Goal: Transaction & Acquisition: Purchase product/service

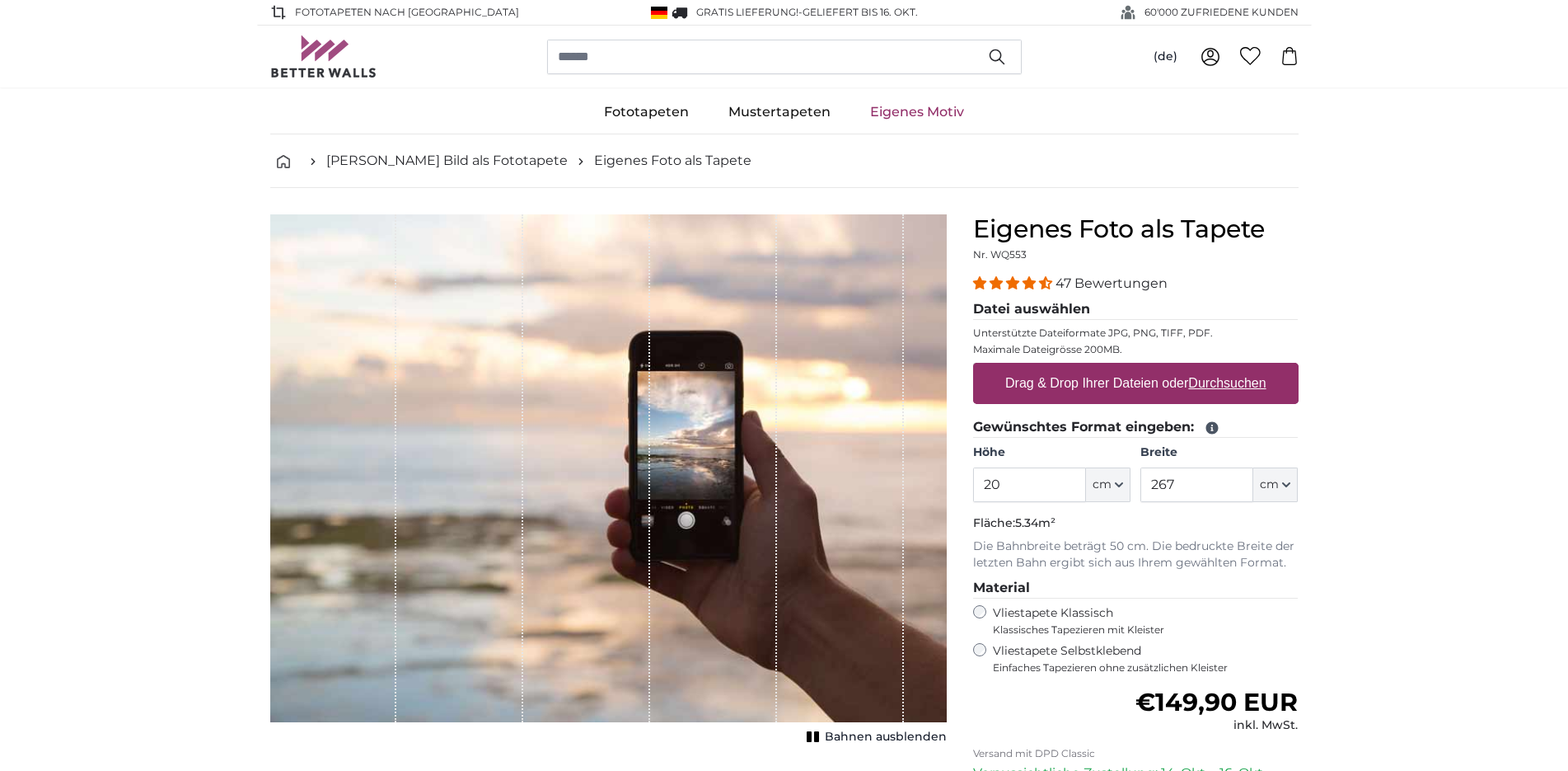
type input "2"
type input "150"
click at [1194, 487] on input "267" at bounding box center [1196, 484] width 113 height 35
type input "2"
type input "96"
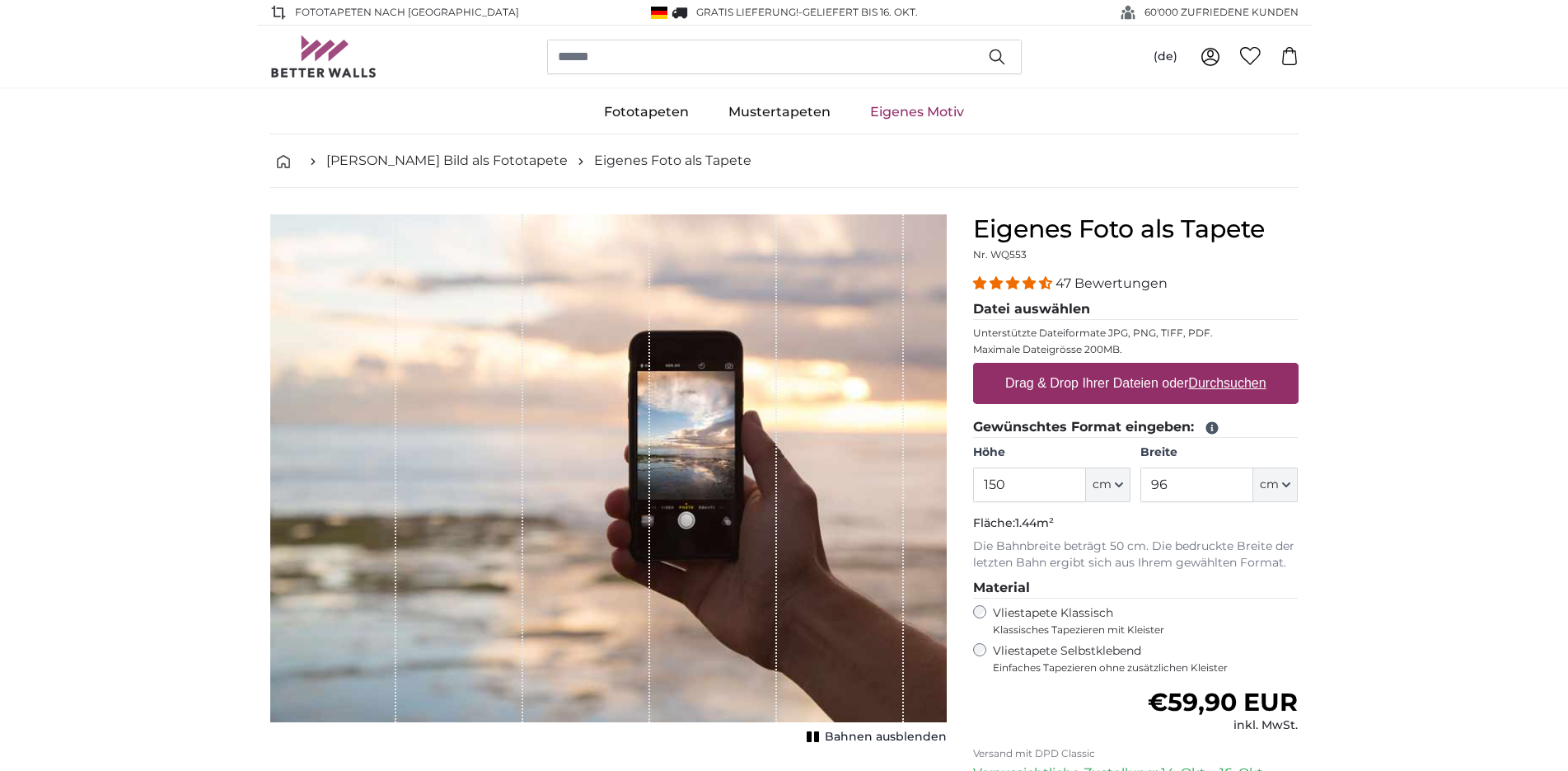
click at [1181, 386] on label "Drag & Drop Ihrer Dateien oder Durchsuchen" at bounding box center [1136, 383] width 274 height 33
click at [1181, 368] on input "Drag & Drop Ihrer Dateien oder Durchsuchen" at bounding box center [1136, 365] width 326 height 5
type input "**********"
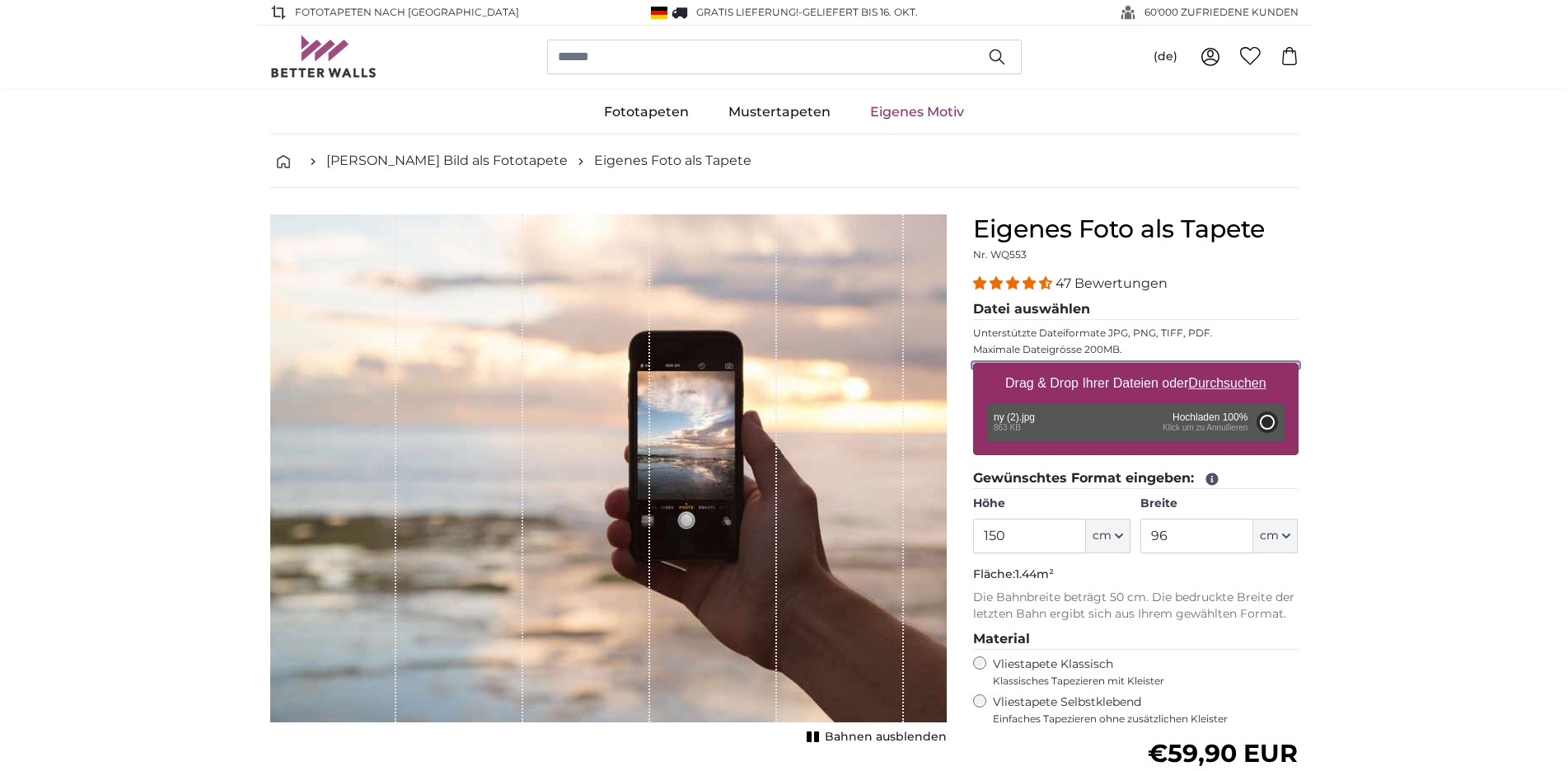
type input "200"
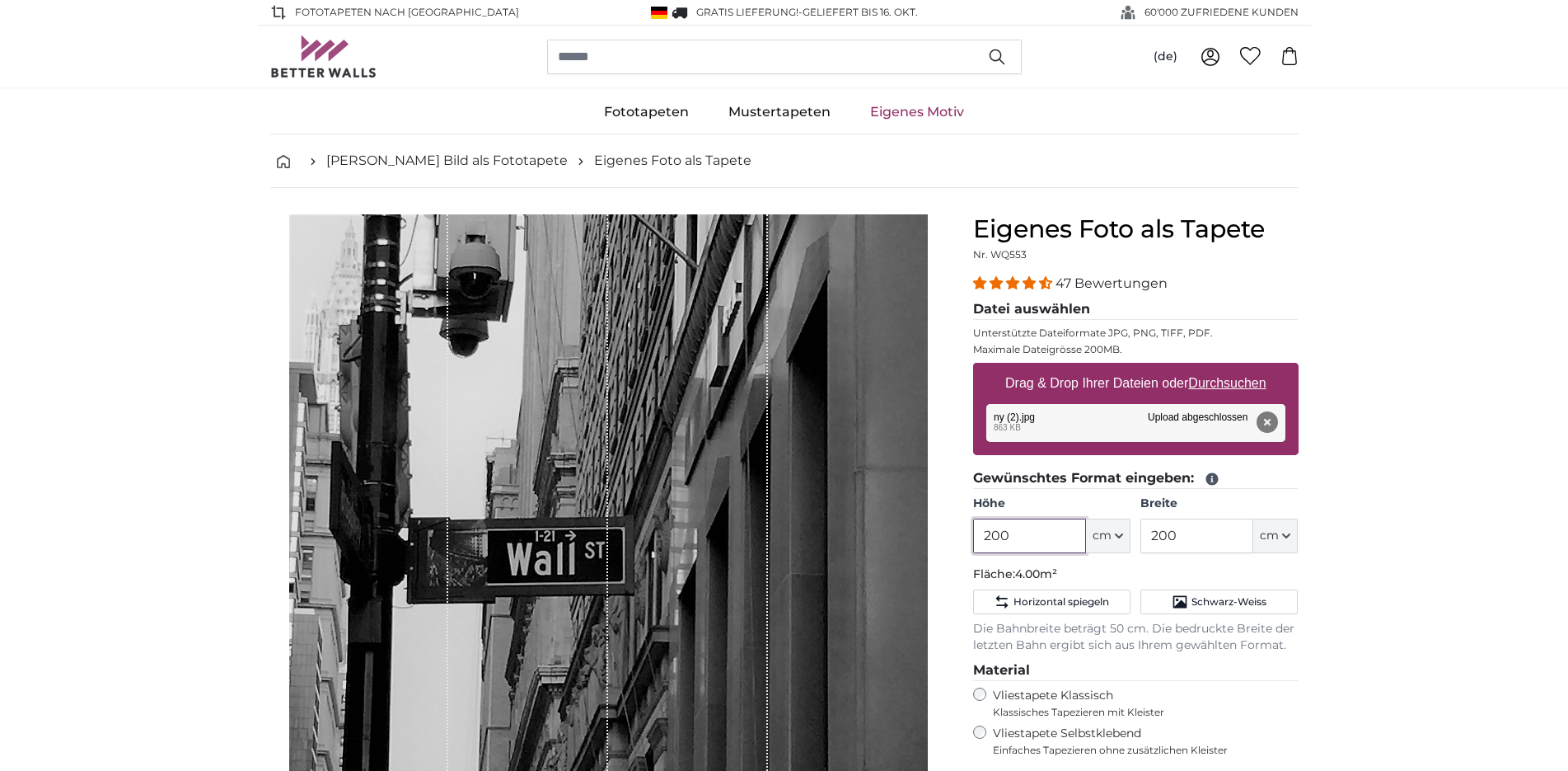
click at [1022, 535] on input "200" at bounding box center [1029, 536] width 113 height 35
type input "2"
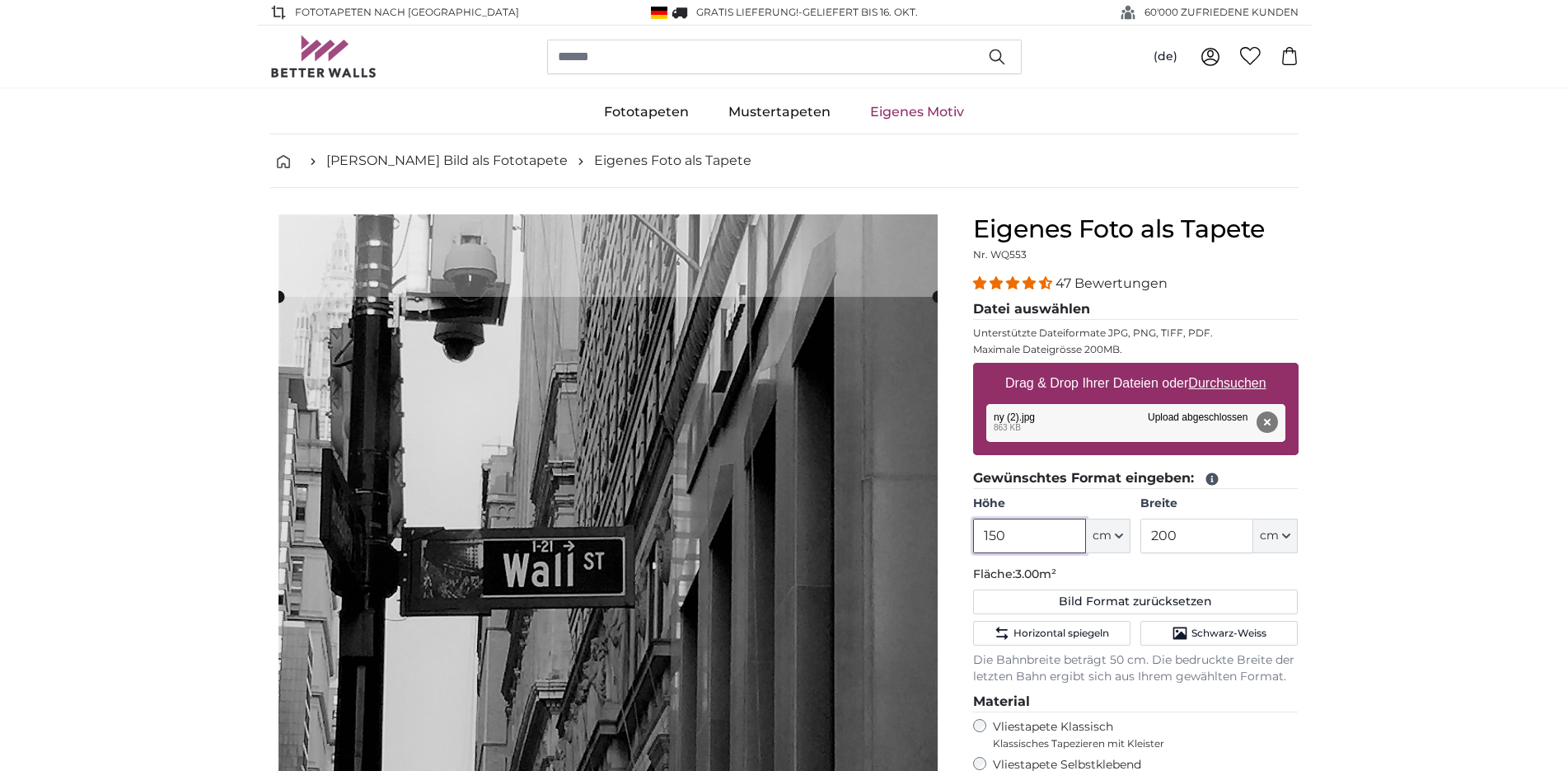
type input "150"
click at [1212, 540] on input "200" at bounding box center [1196, 536] width 113 height 35
type input "2"
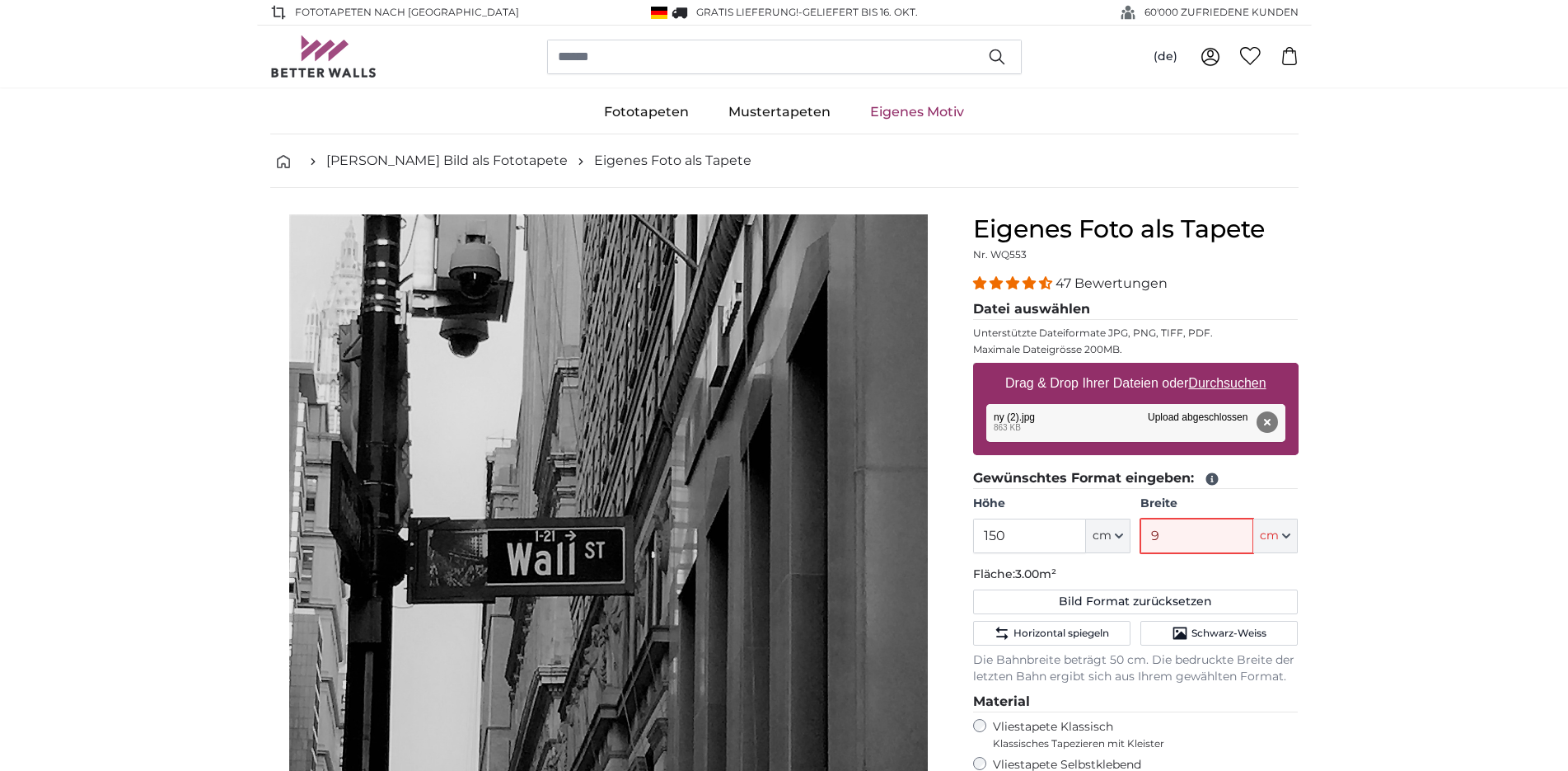
type input "96"
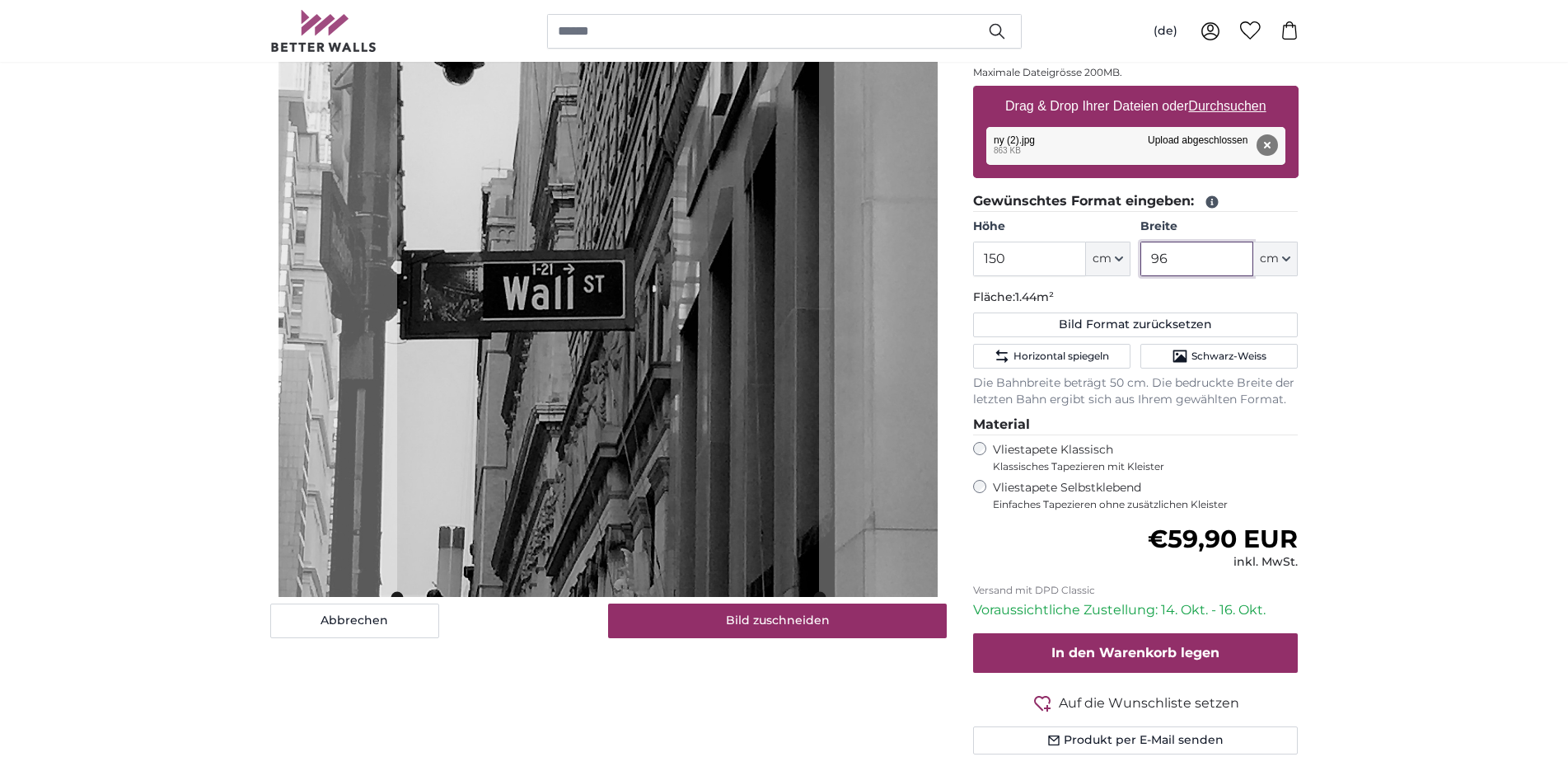
scroll to position [252, 0]
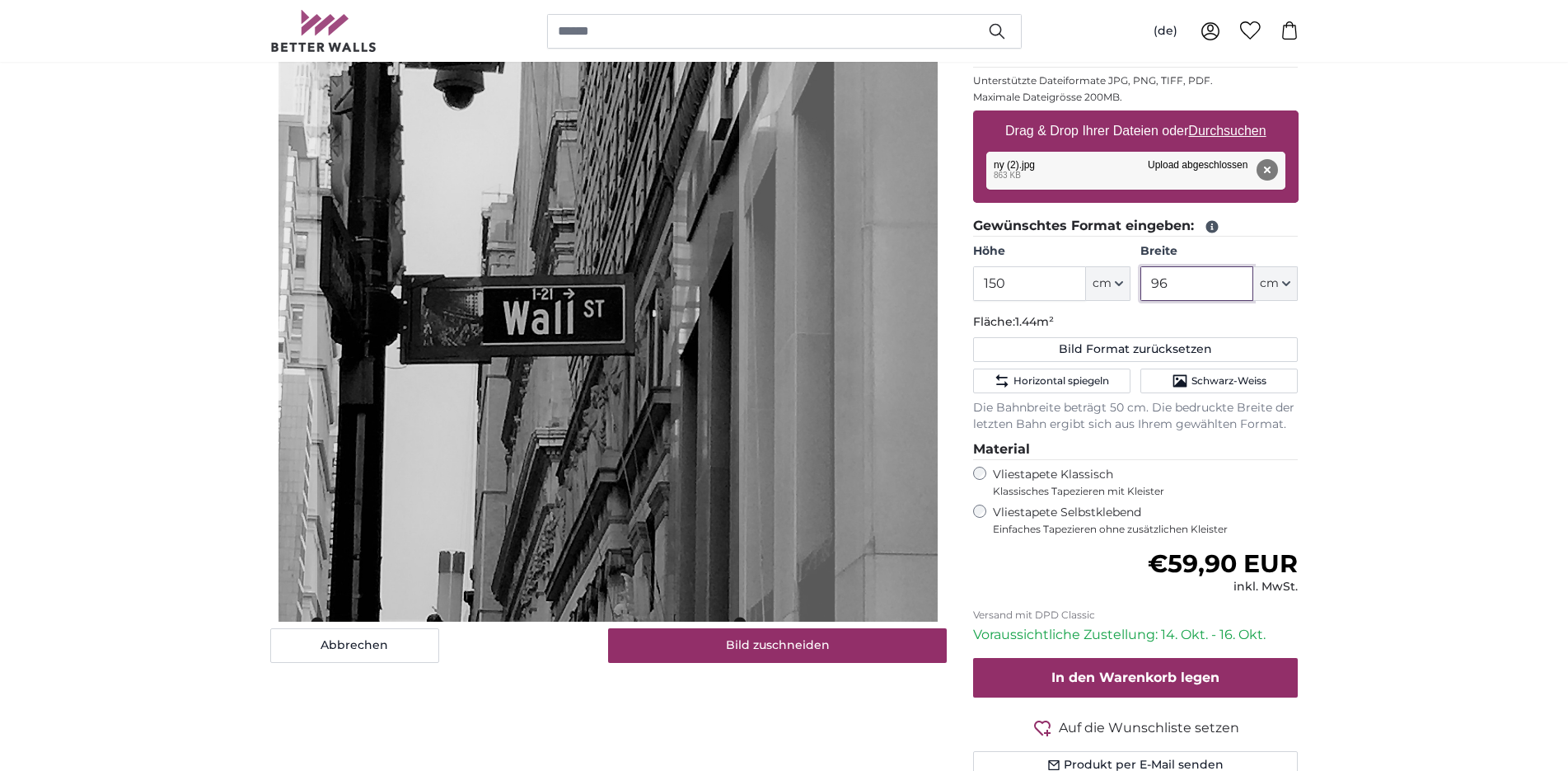
click at [482, 189] on cropper-handle at bounding box center [527, 292] width 422 height 659
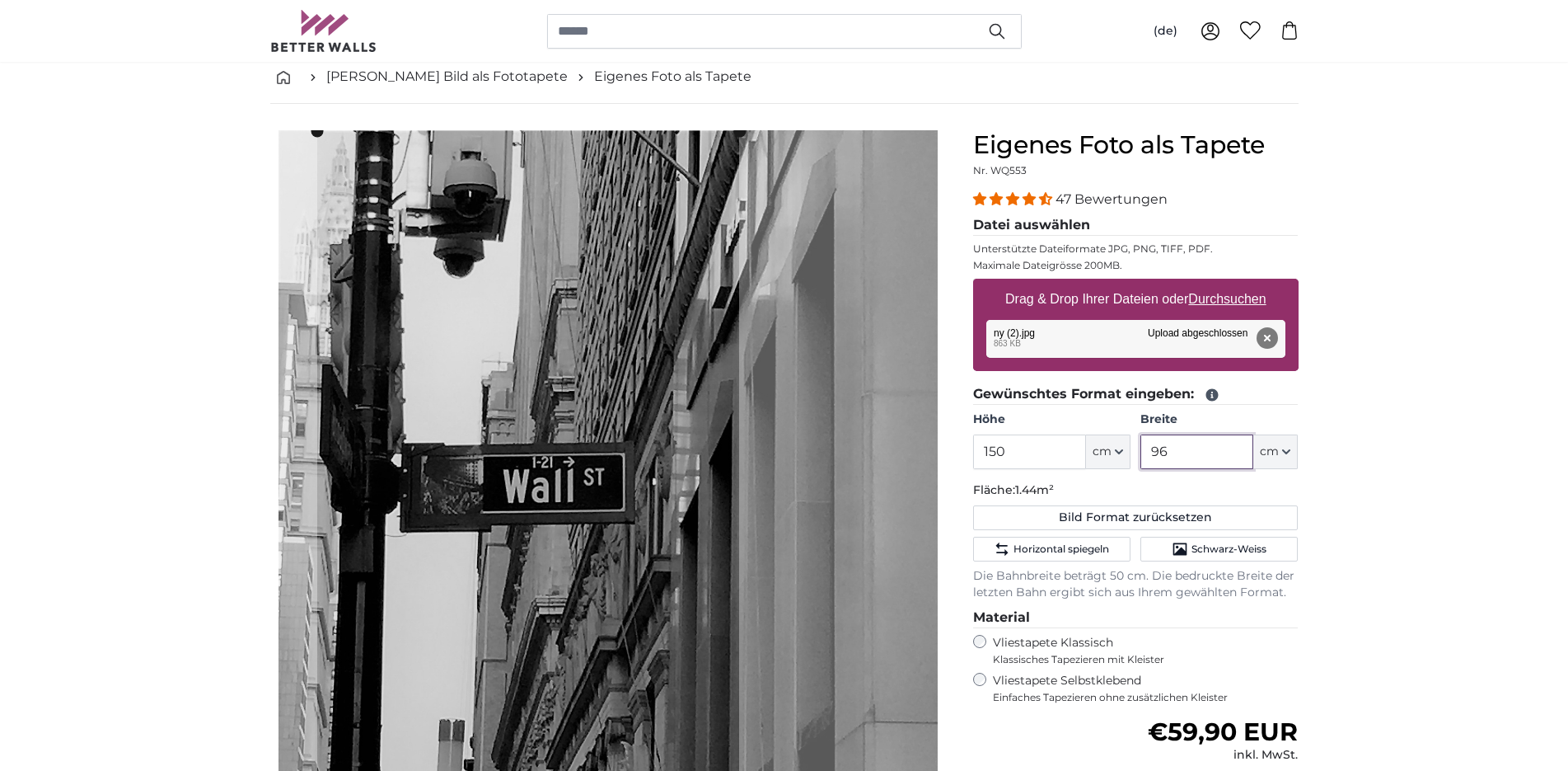
scroll to position [168, 0]
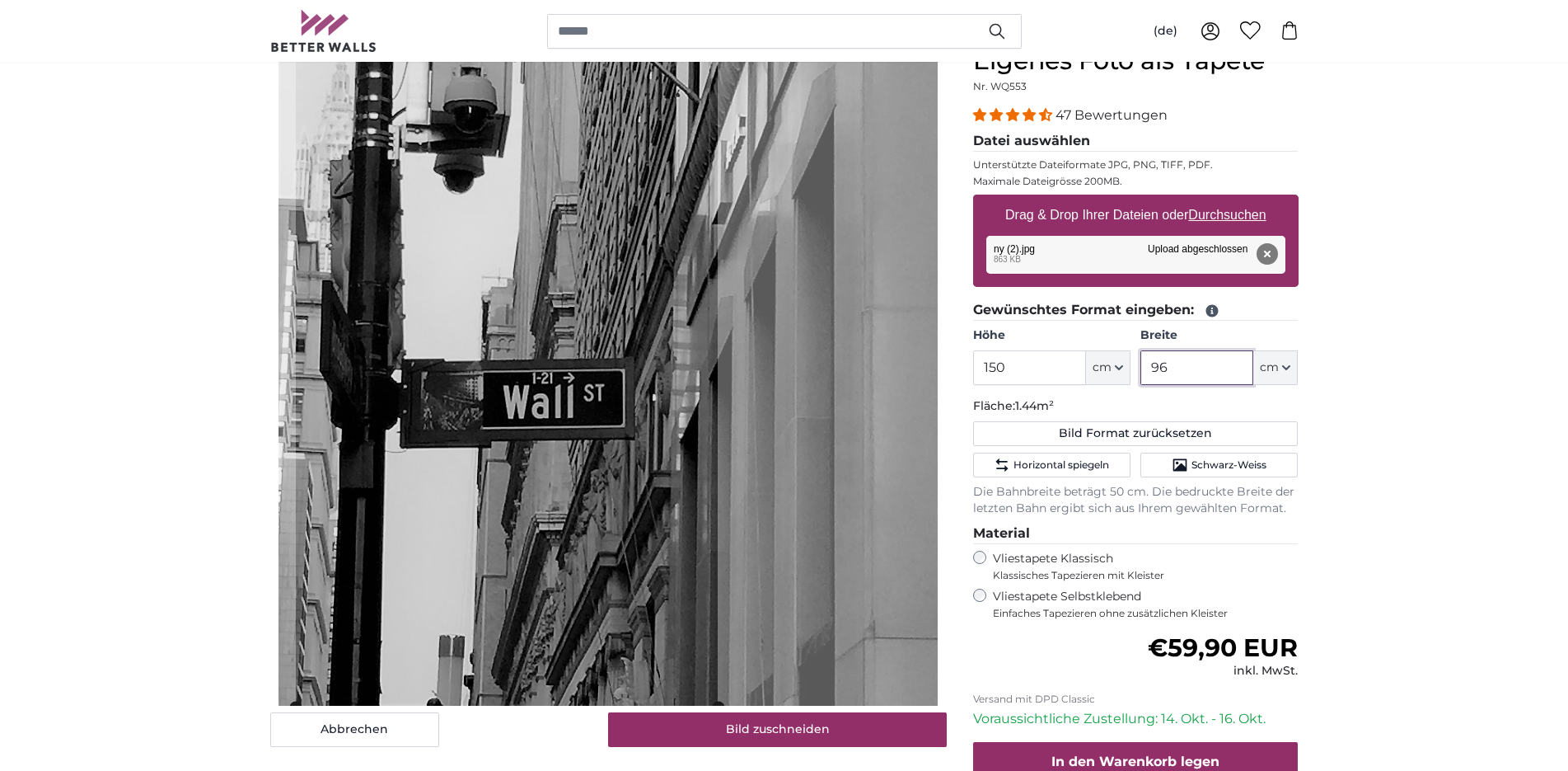
click at [442, 200] on cropper-handle at bounding box center [506, 377] width 422 height 659
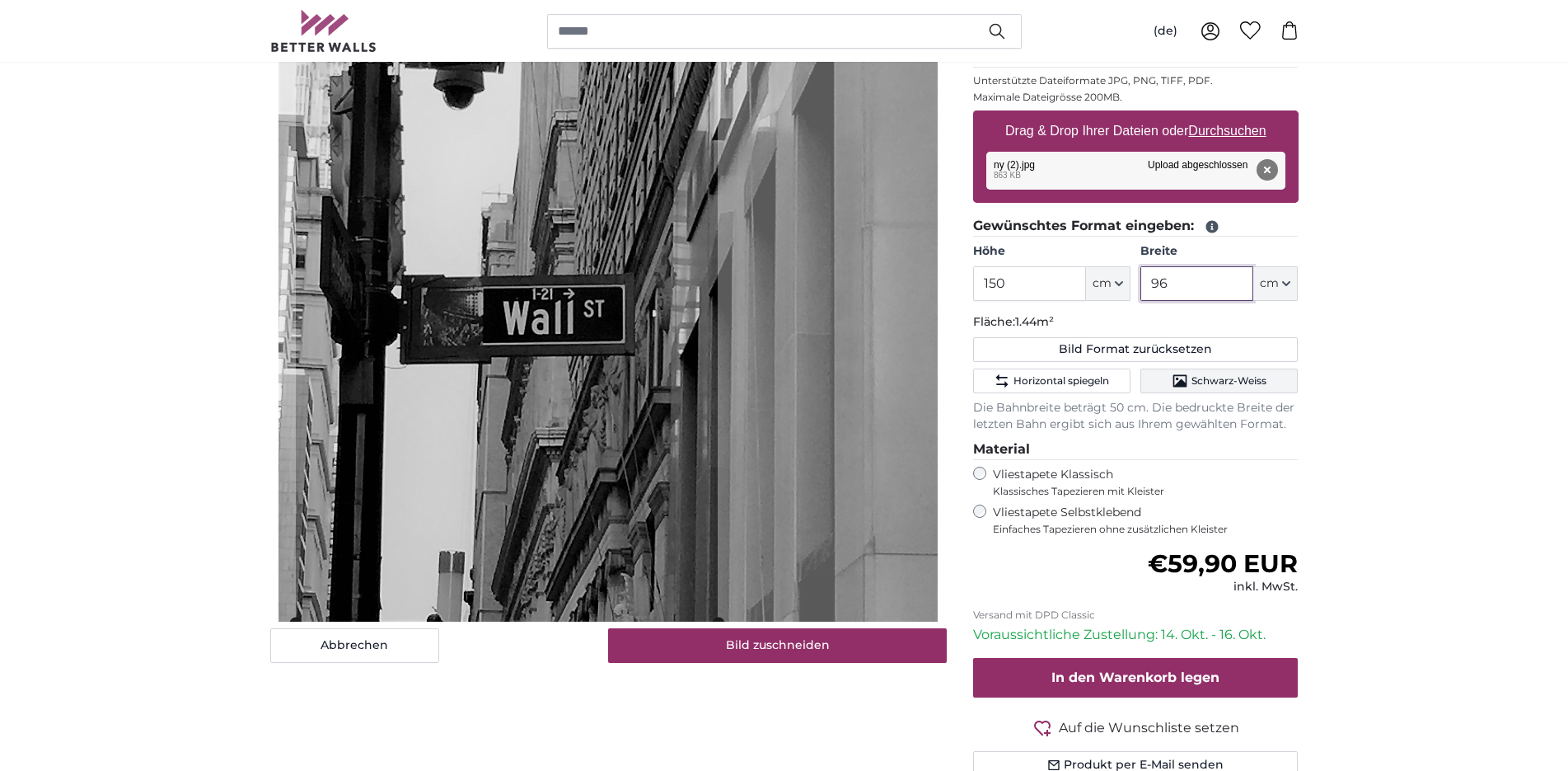
type input "96"
click at [1247, 382] on span "Schwarz-Weiss" at bounding box center [1229, 380] width 75 height 13
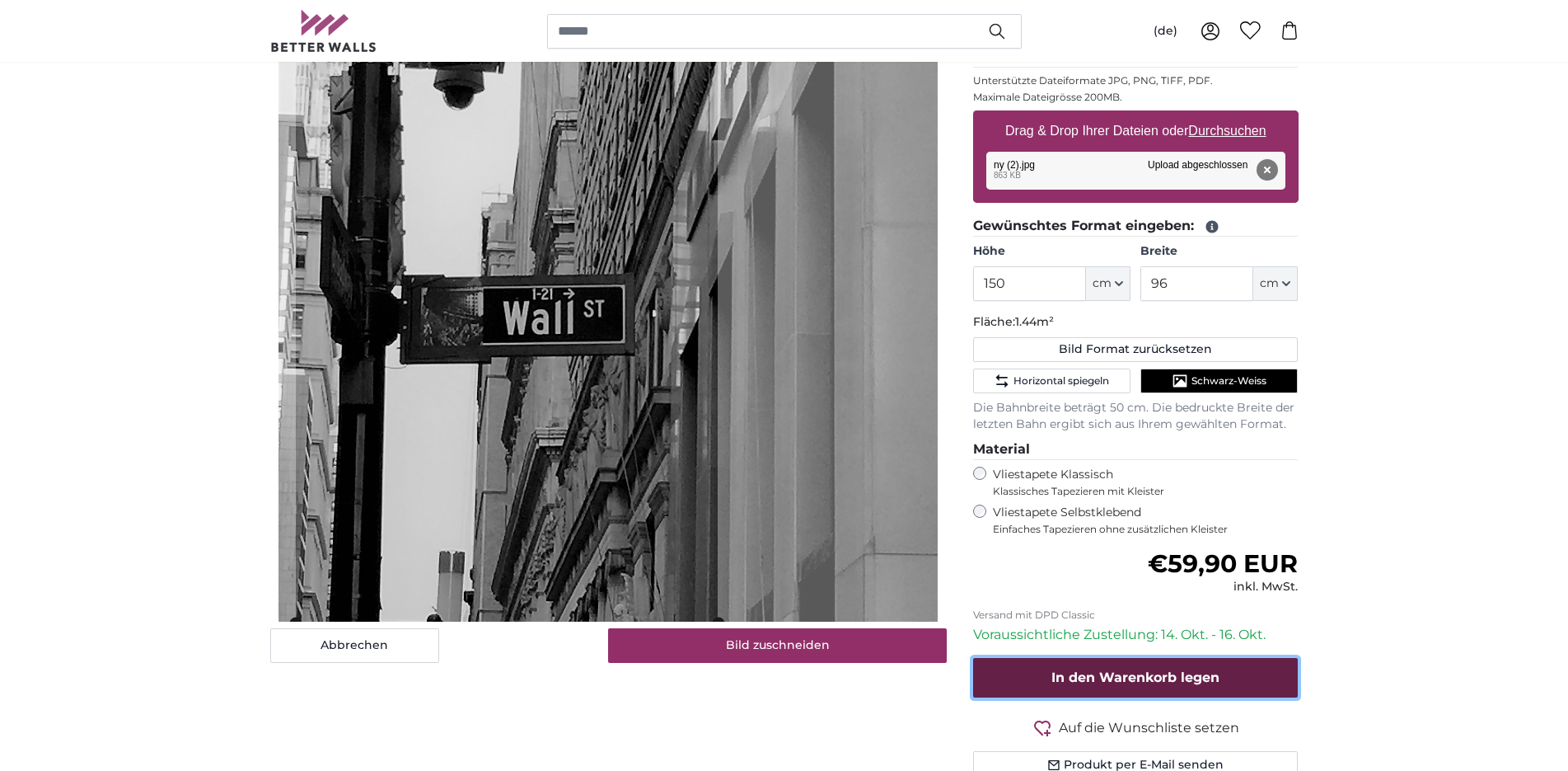
click at [1092, 669] on button "In den Warenkorb legen" at bounding box center [1136, 678] width 326 height 40
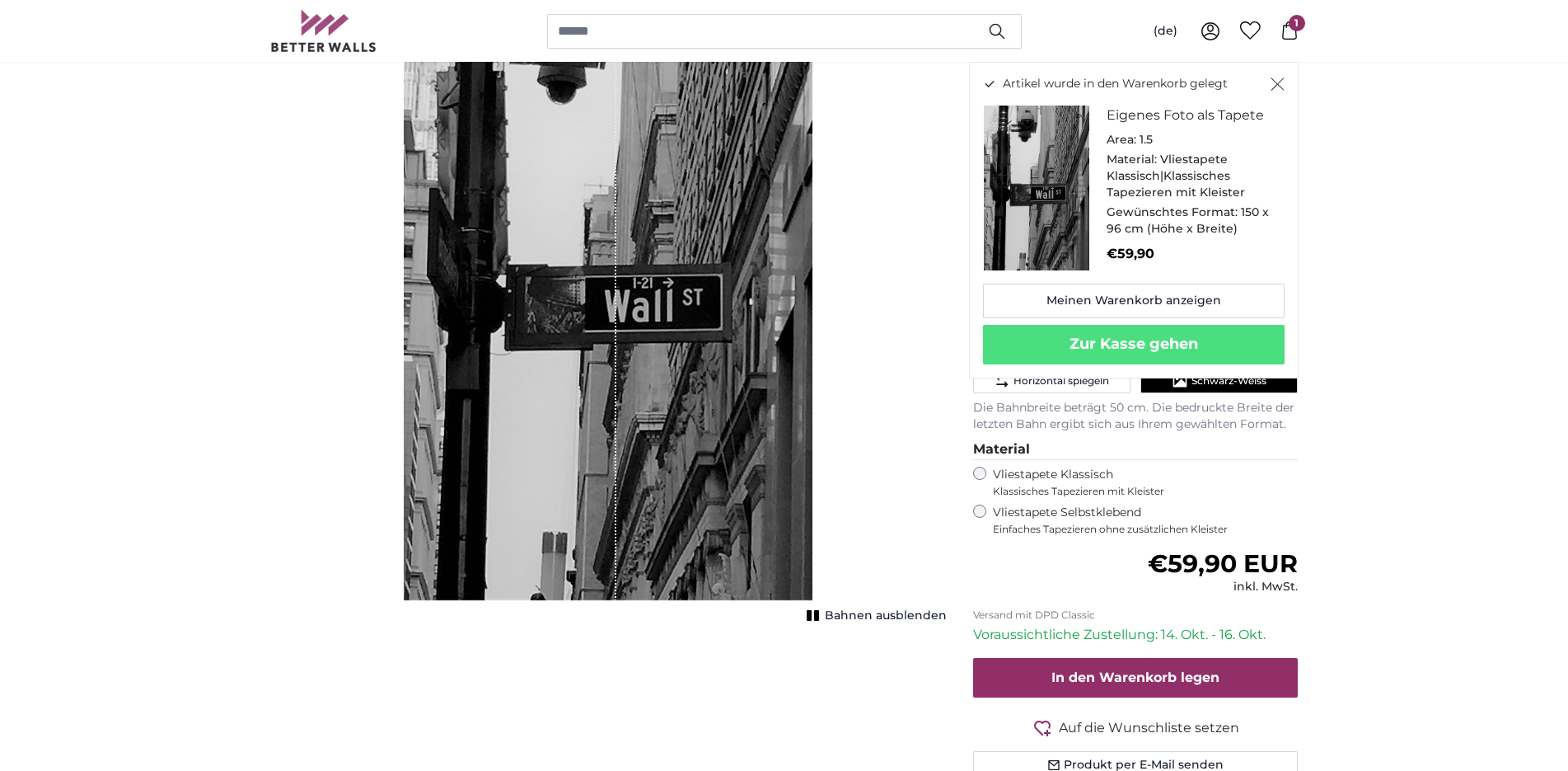
click at [913, 617] on span "Bahnen ausblenden" at bounding box center [885, 616] width 122 height 17
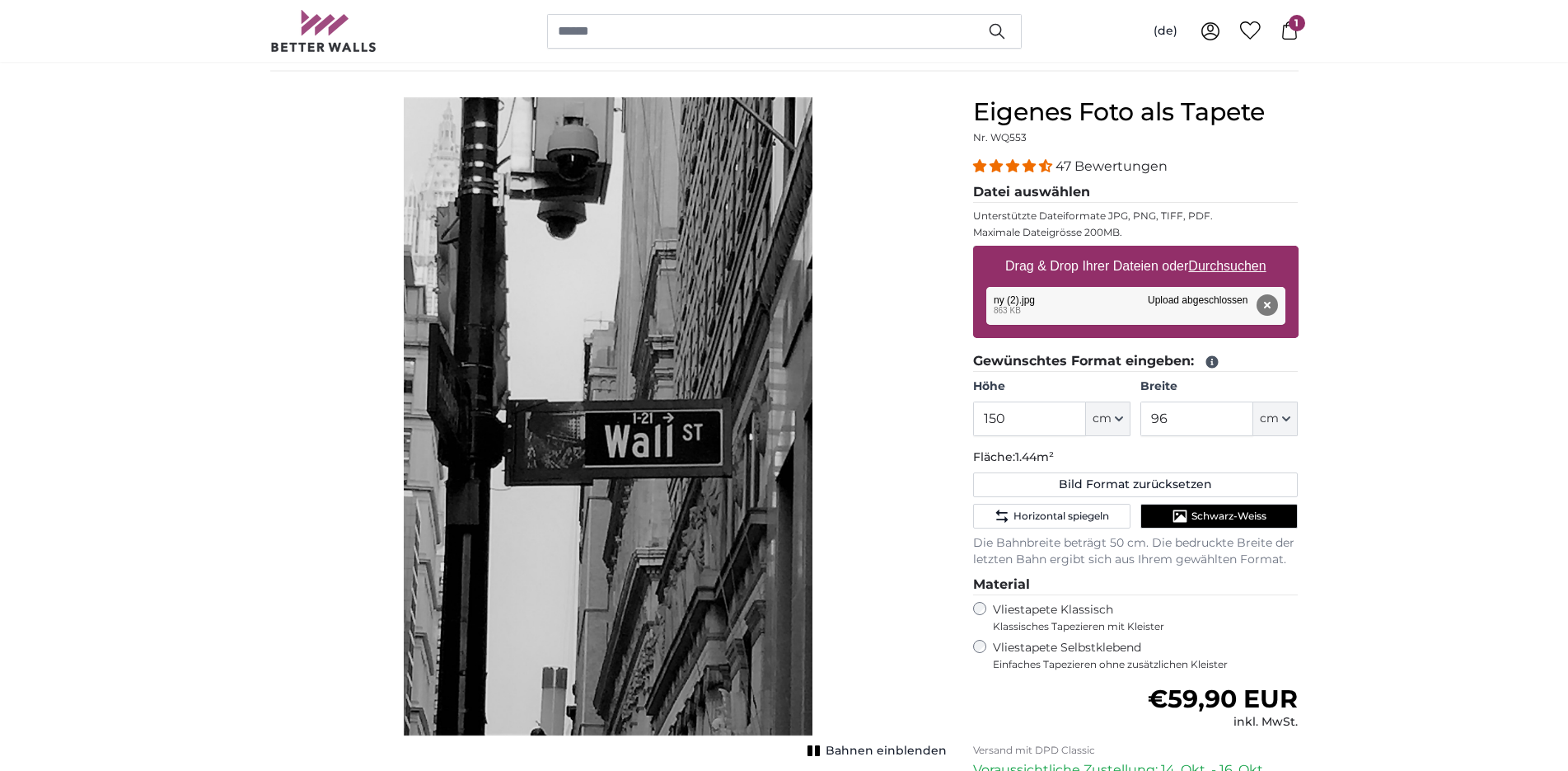
scroll to position [168, 0]
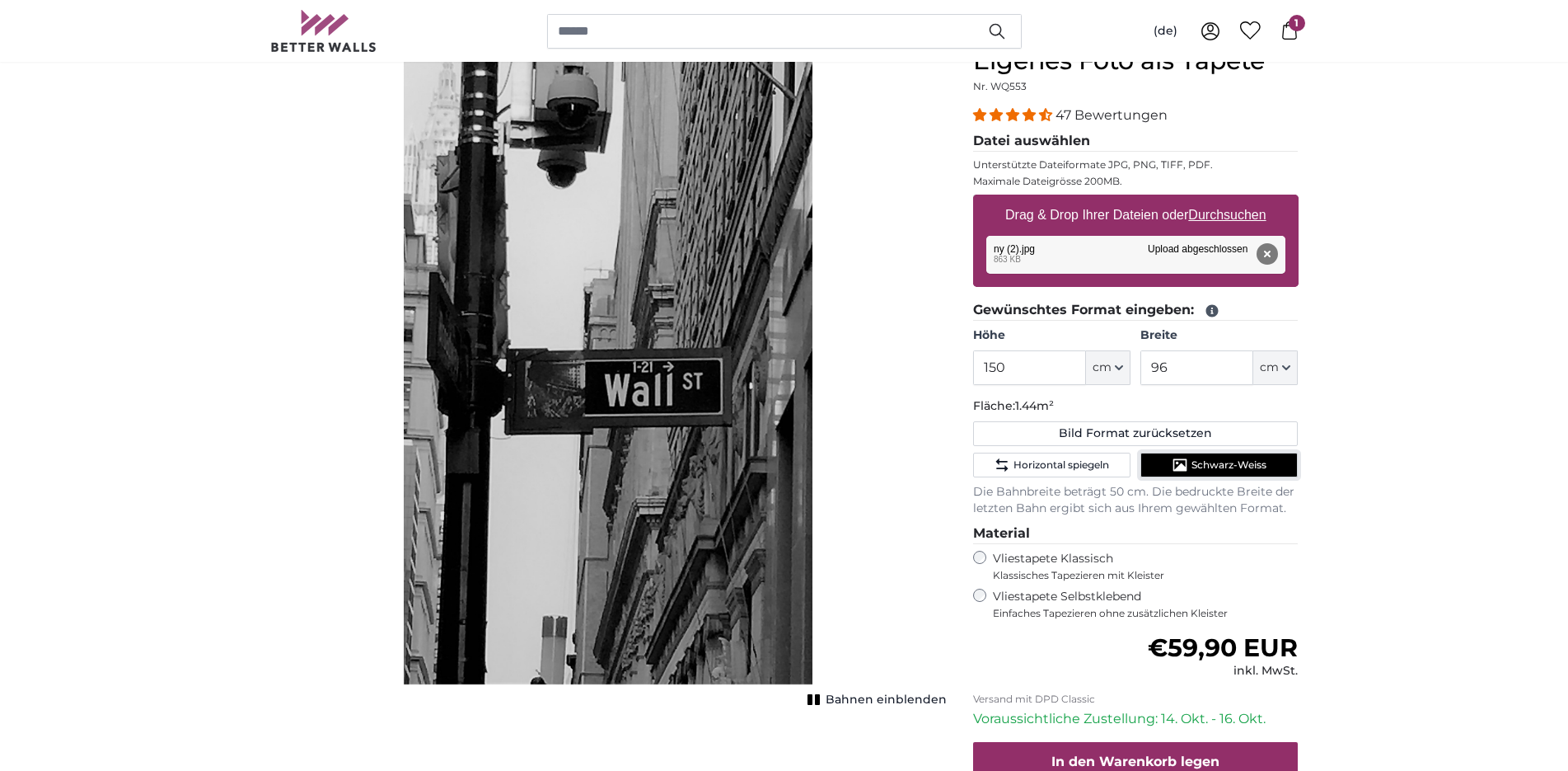
click at [1220, 465] on span "Schwarz-Weiss" at bounding box center [1229, 465] width 75 height 13
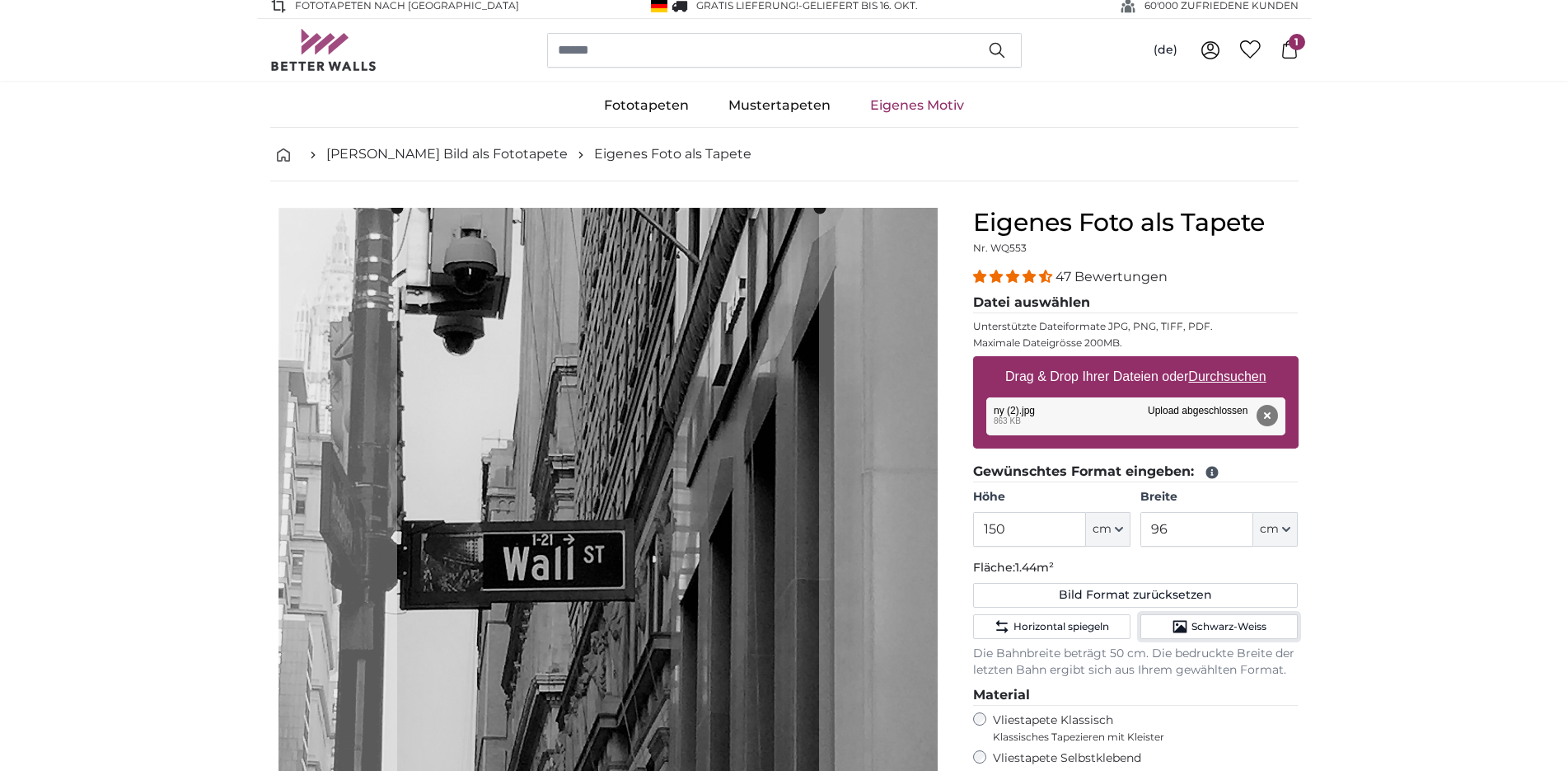
scroll to position [0, 0]
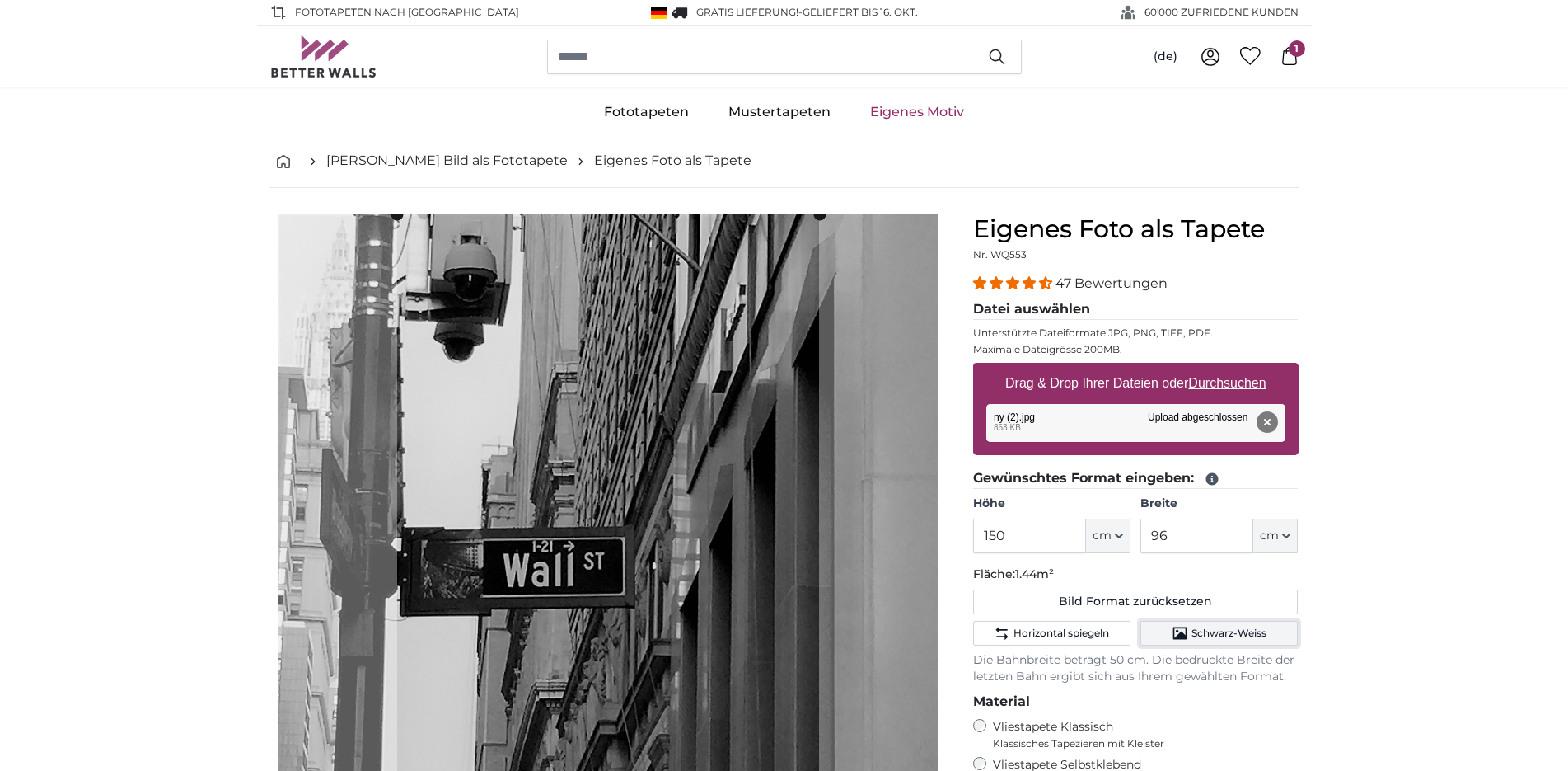
click at [1240, 628] on span "Schwarz-Weiss" at bounding box center [1229, 632] width 75 height 13
click at [1242, 638] on span "Schwarz-Weiss" at bounding box center [1229, 632] width 75 height 13
click at [1251, 636] on span "Schwarz-Weiss" at bounding box center [1229, 632] width 75 height 13
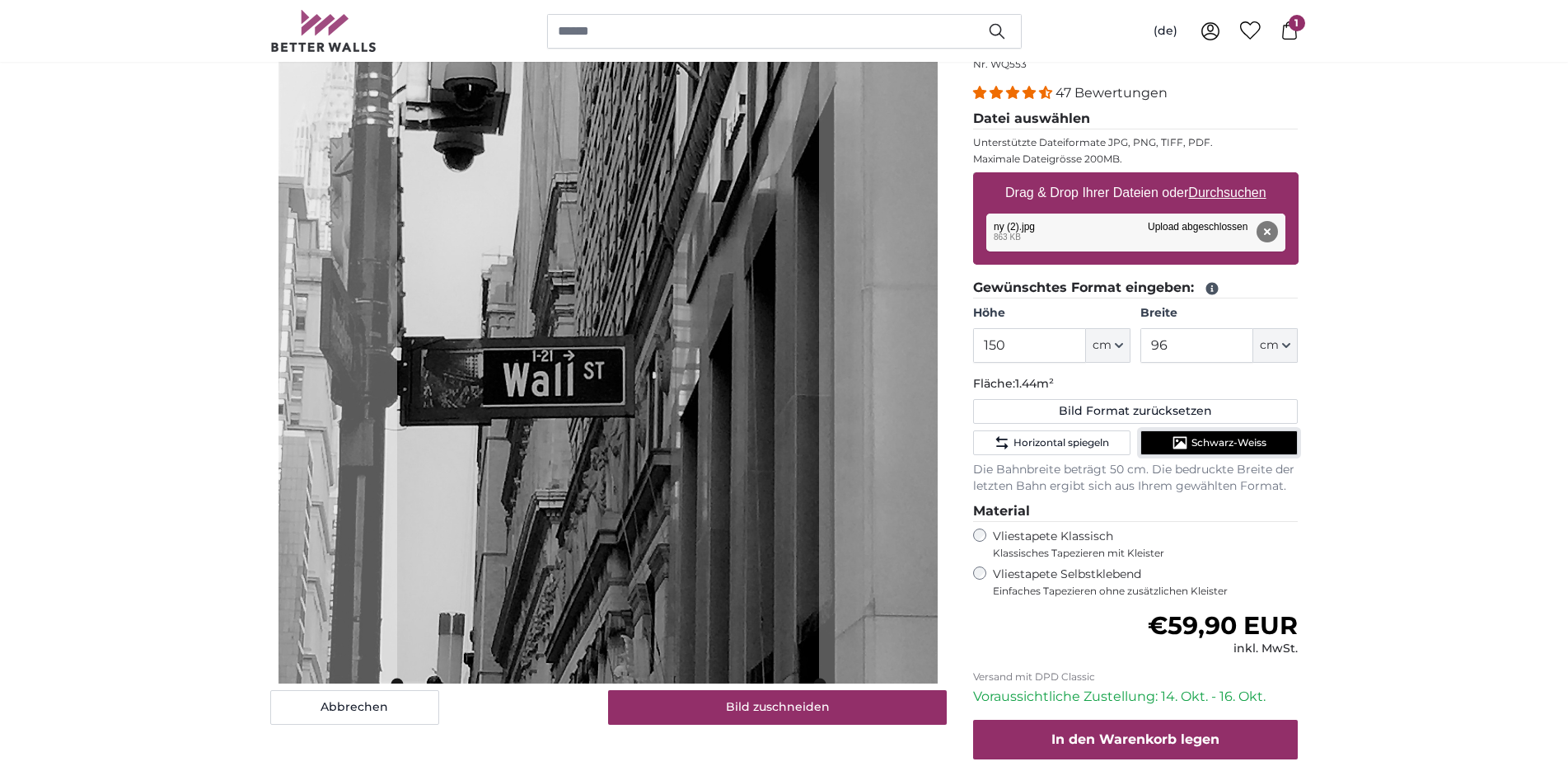
scroll to position [420, 0]
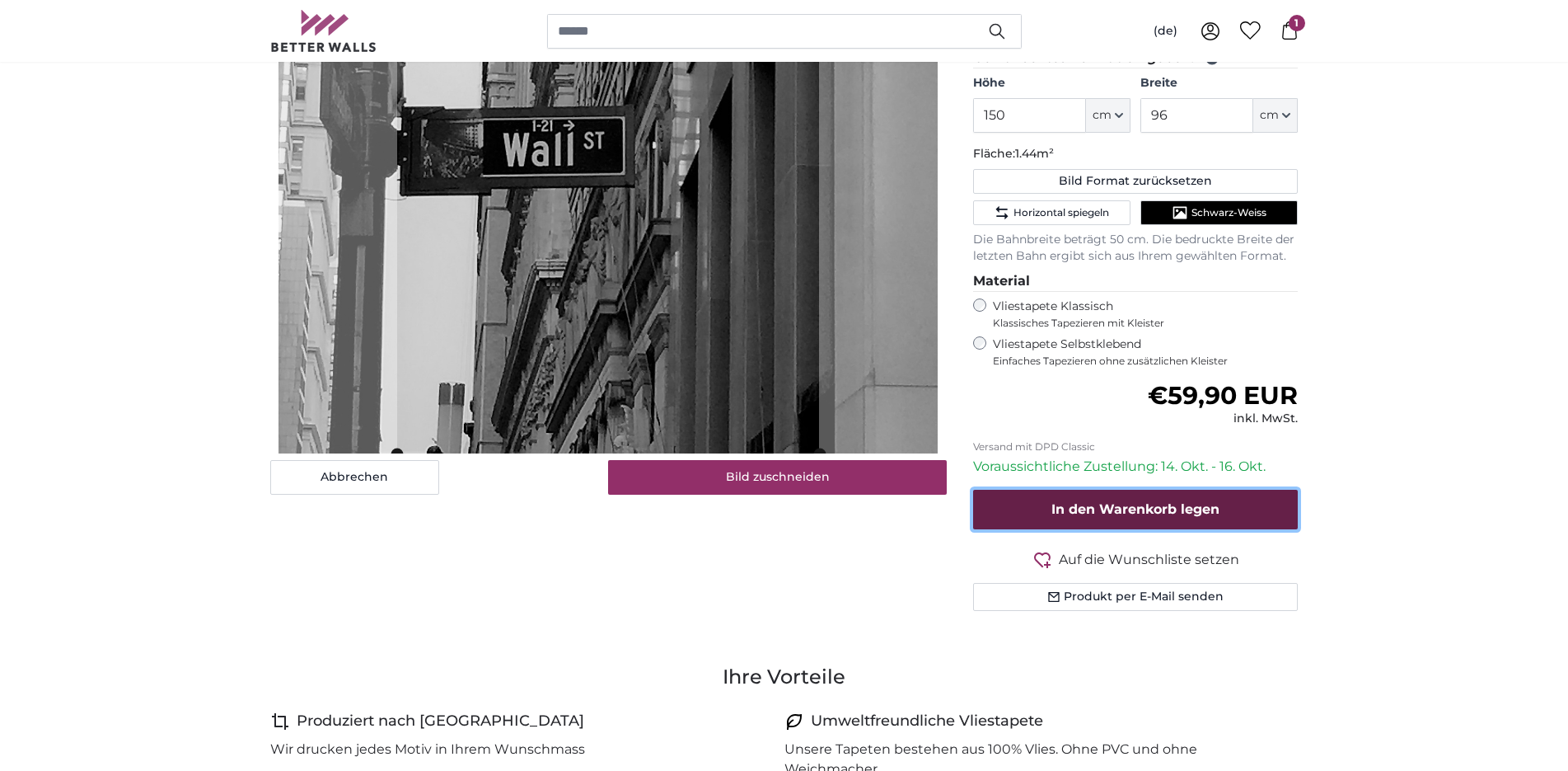
click at [1169, 505] on span "In den Warenkorb legen" at bounding box center [1135, 509] width 168 height 16
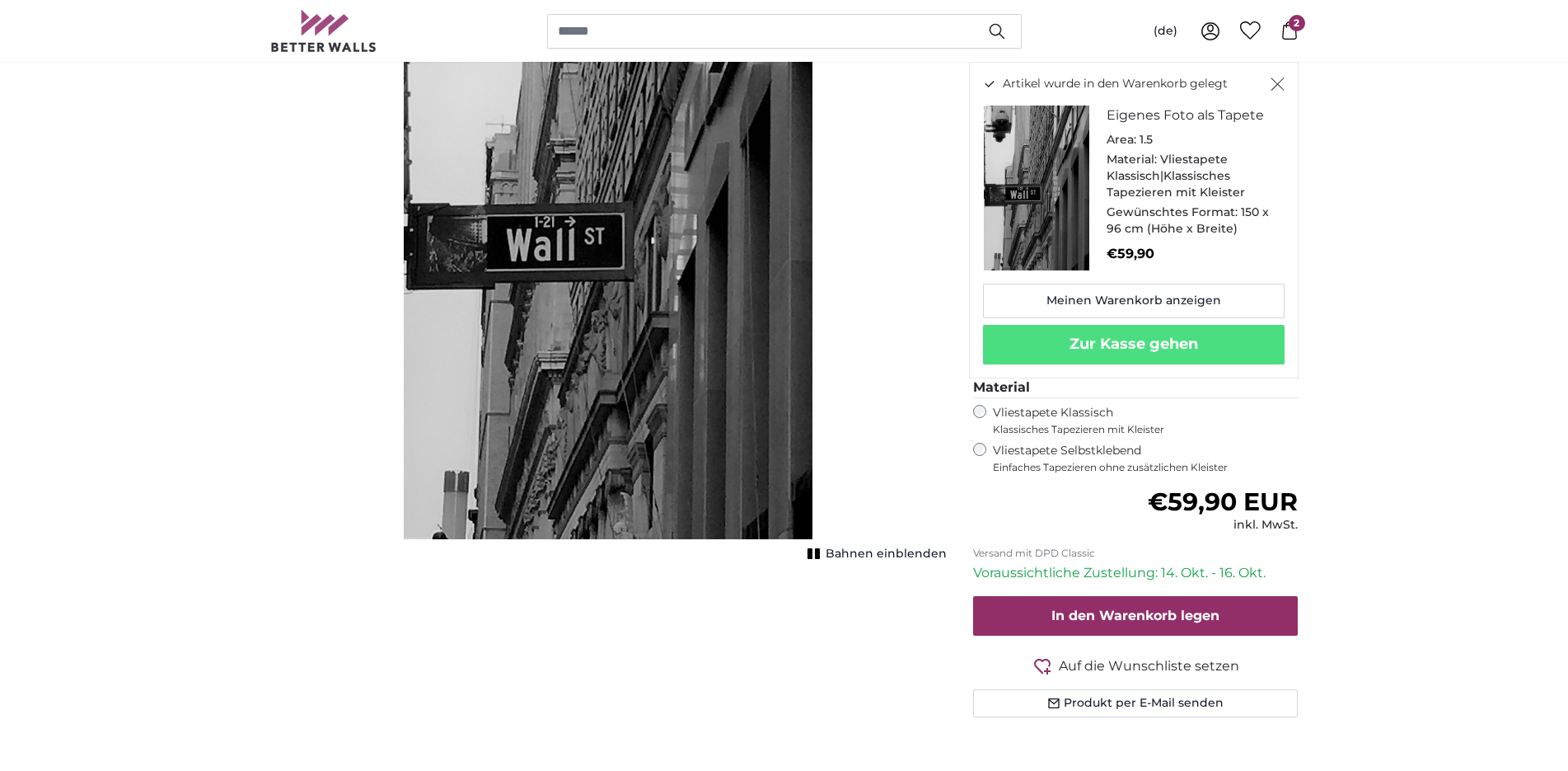
scroll to position [337, 0]
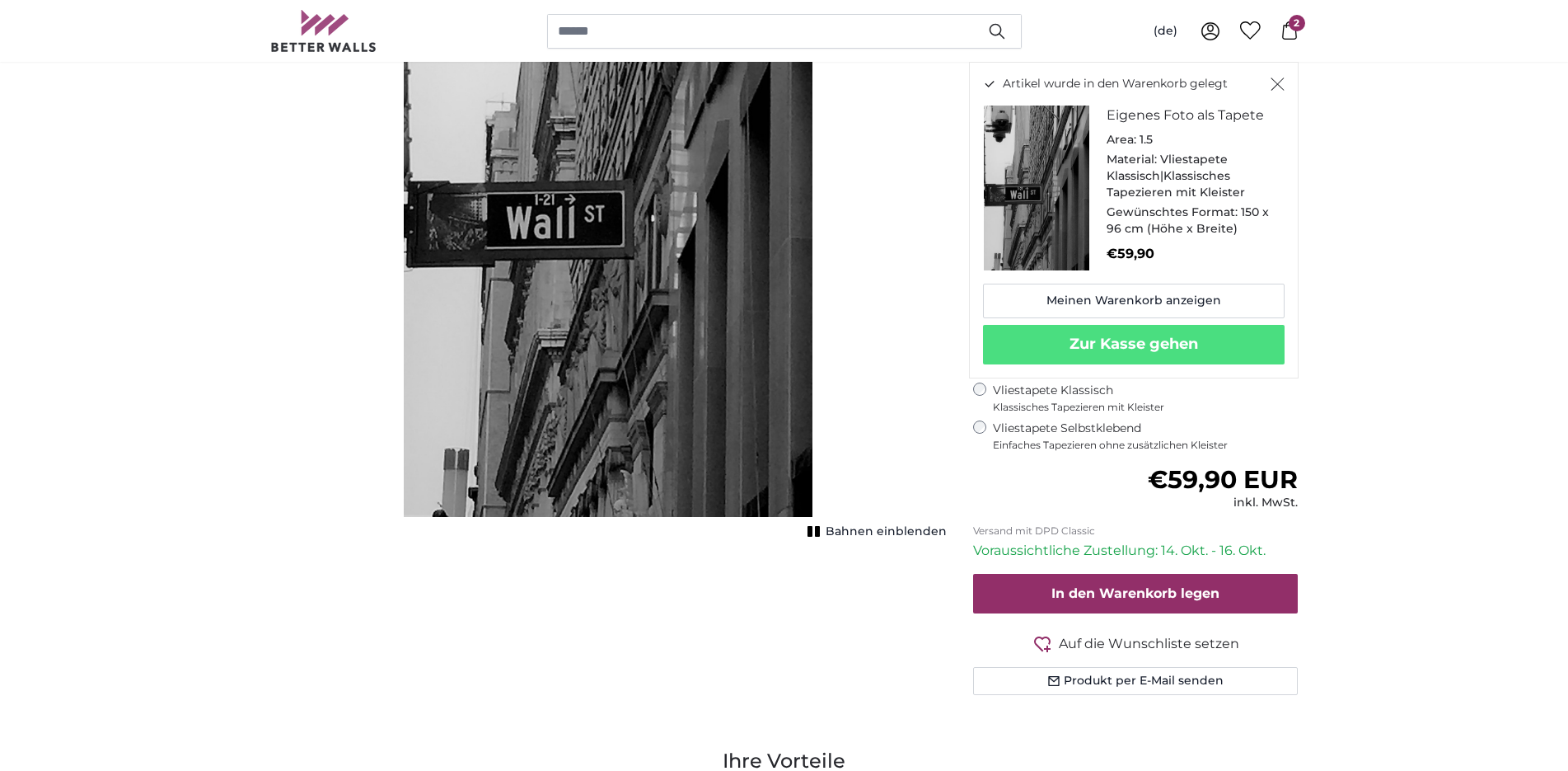
click at [910, 532] on span "Bahnen einblenden" at bounding box center [886, 531] width 121 height 17
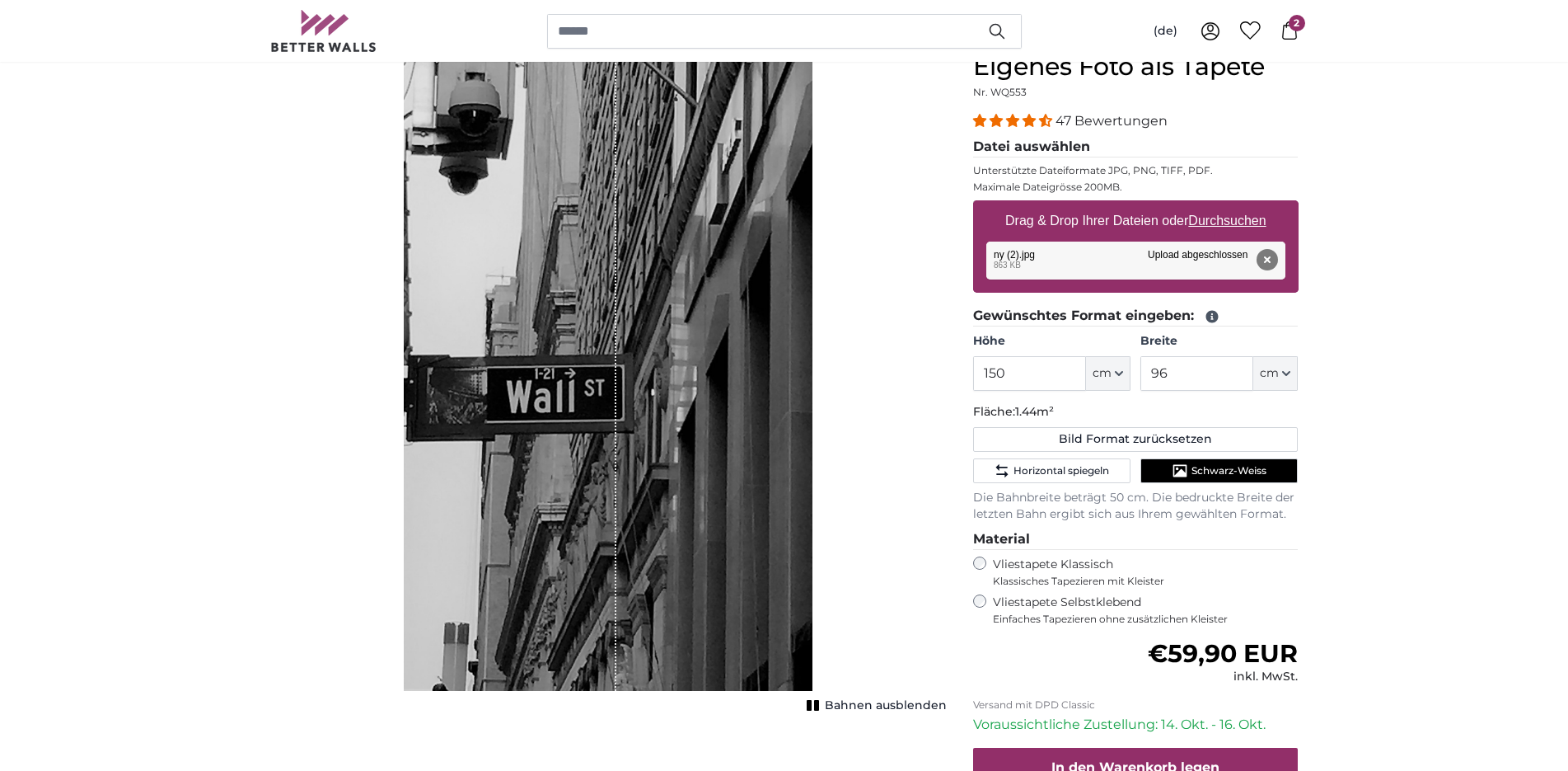
scroll to position [0, 0]
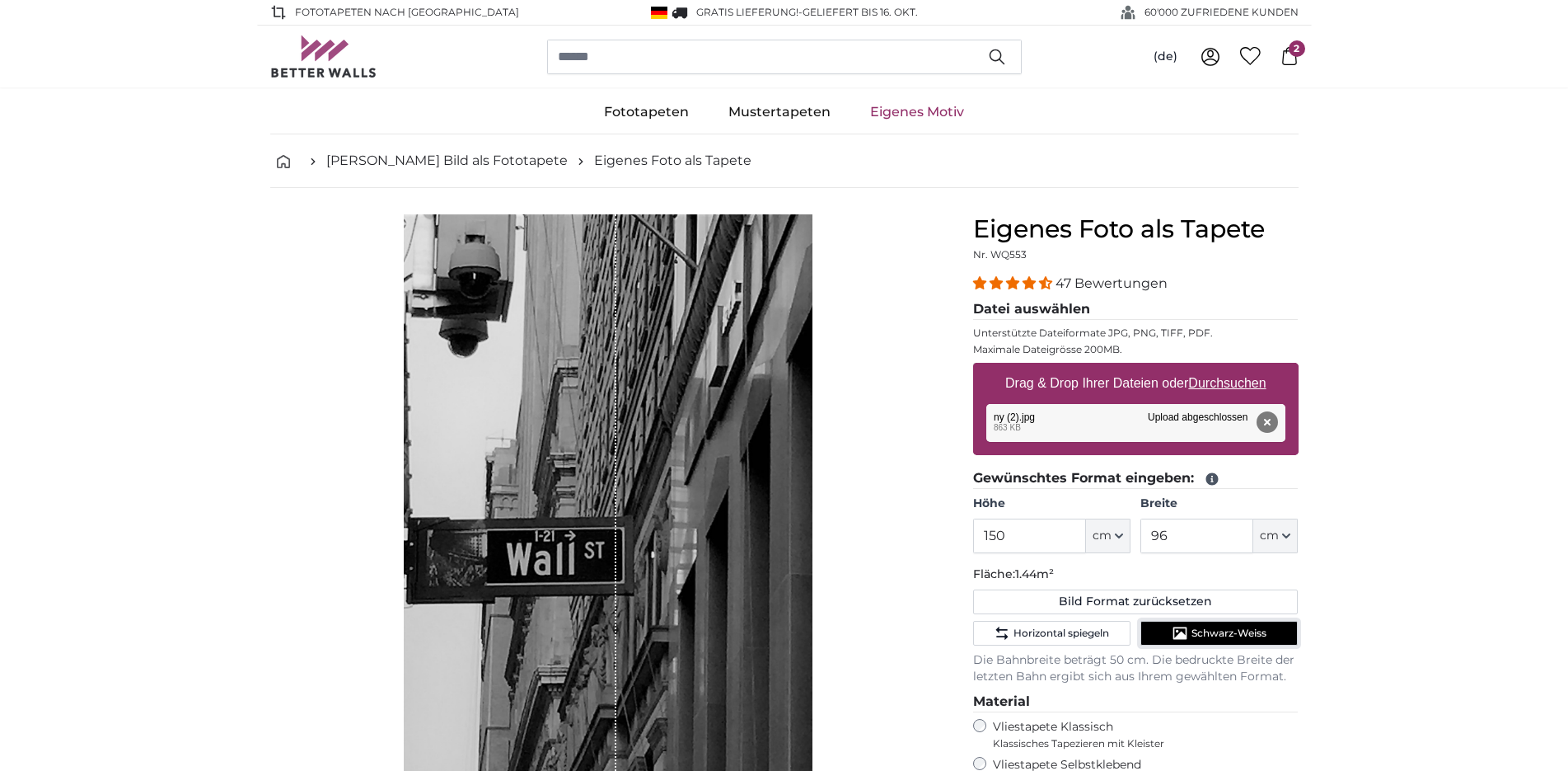
click at [1211, 635] on span "Schwarz-Weiss" at bounding box center [1229, 632] width 75 height 13
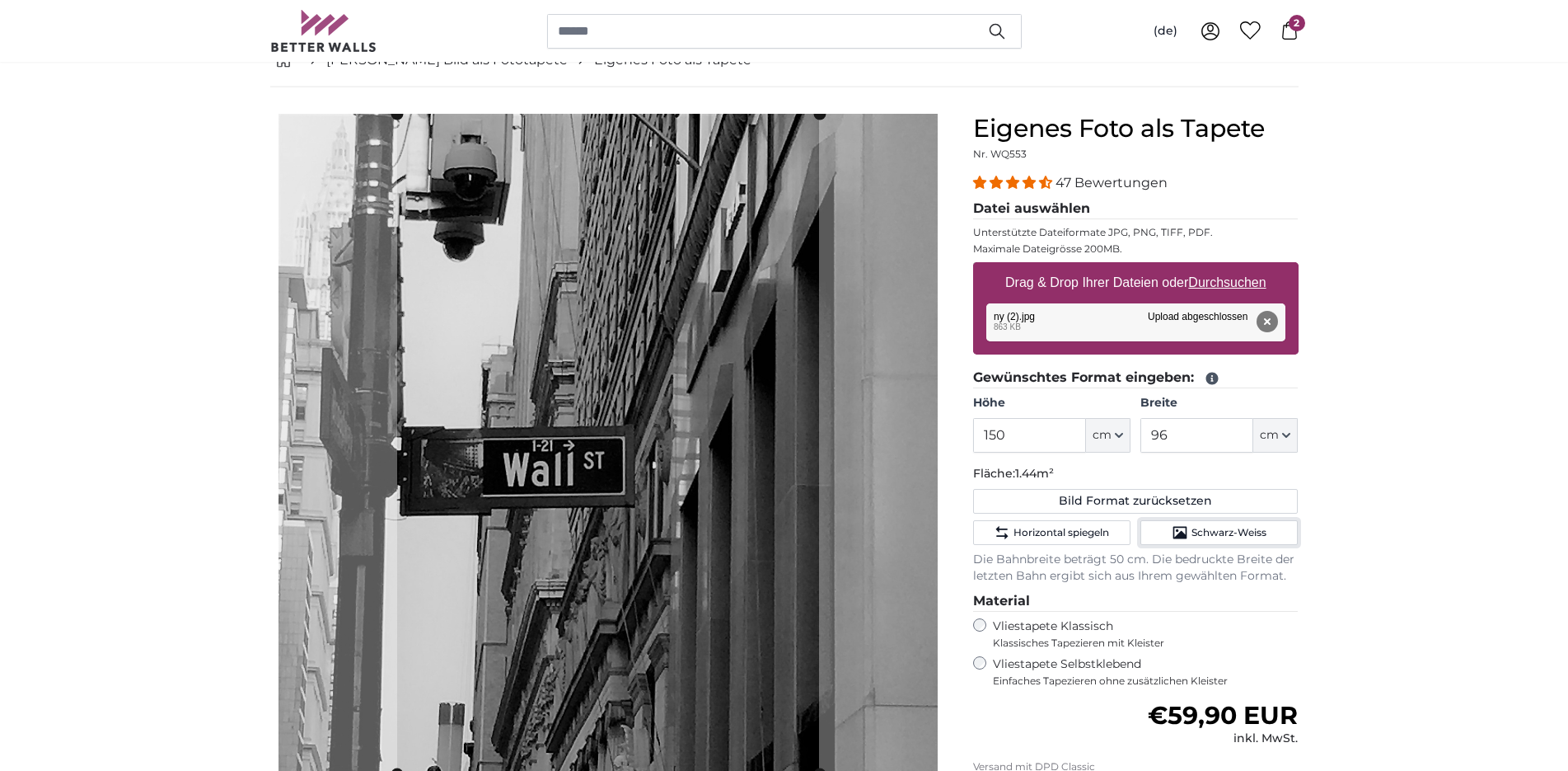
scroll to position [84, 0]
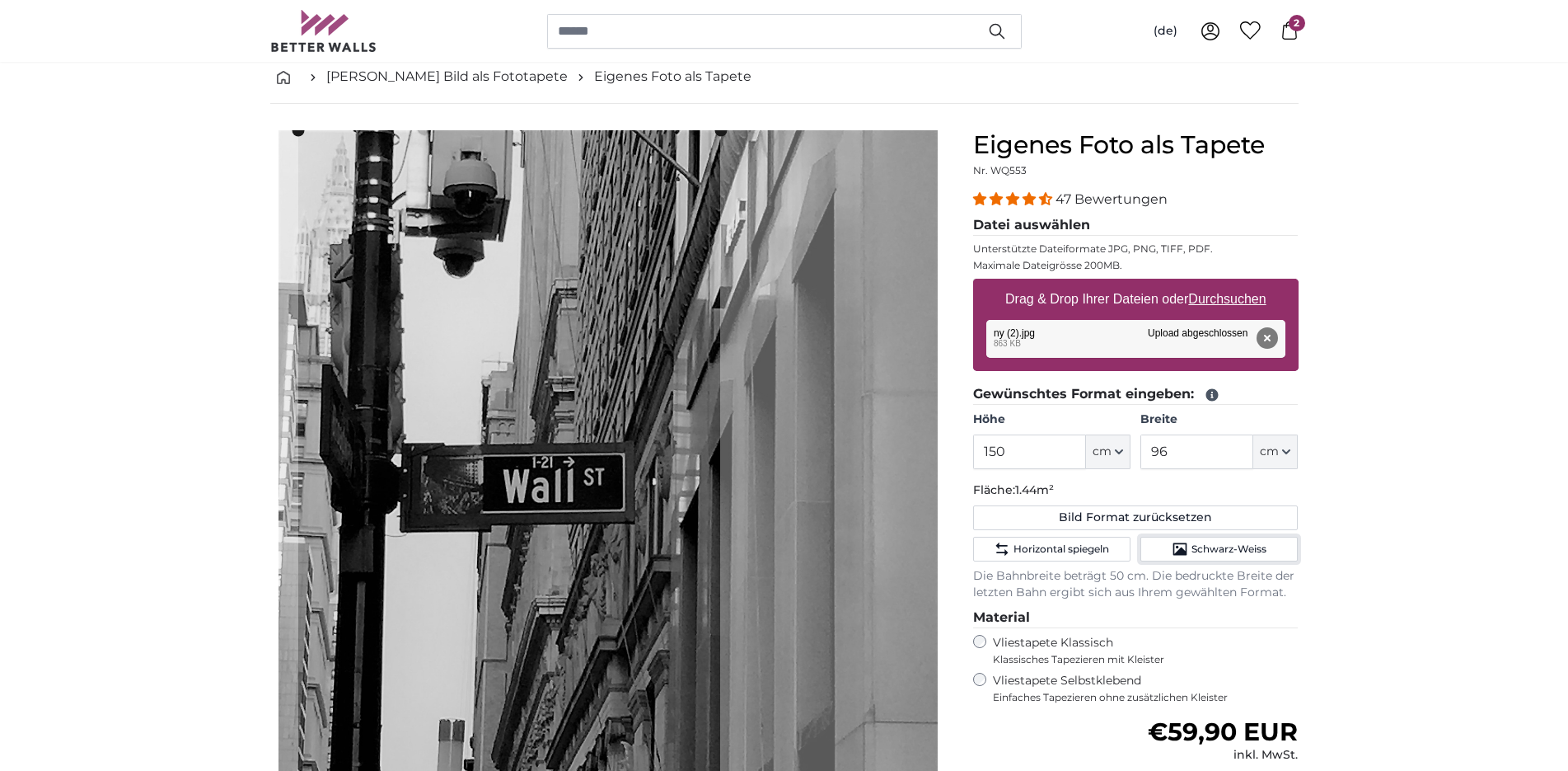
click at [503, 395] on cropper-handle at bounding box center [509, 460] width 422 height 659
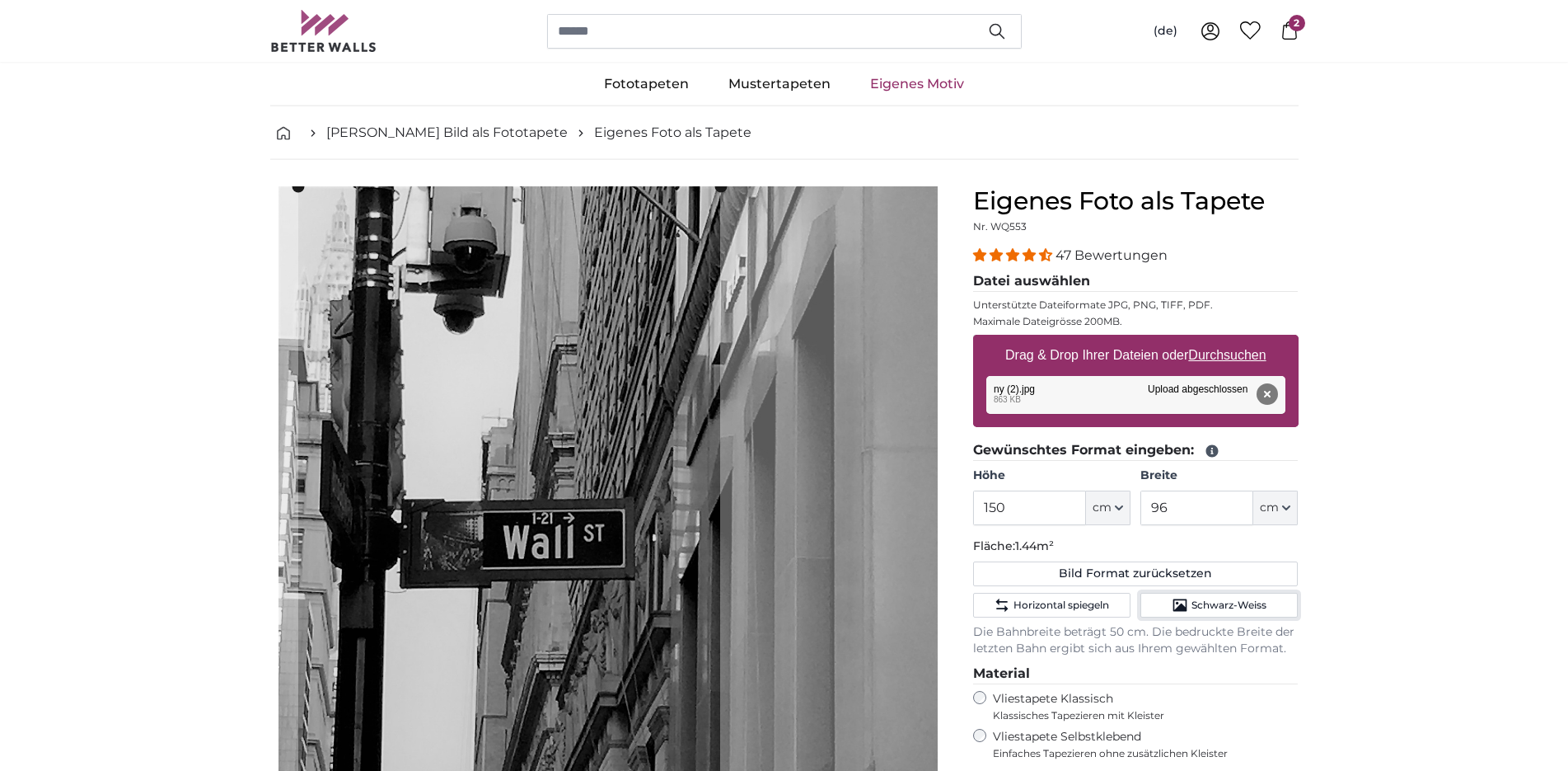
scroll to position [0, 0]
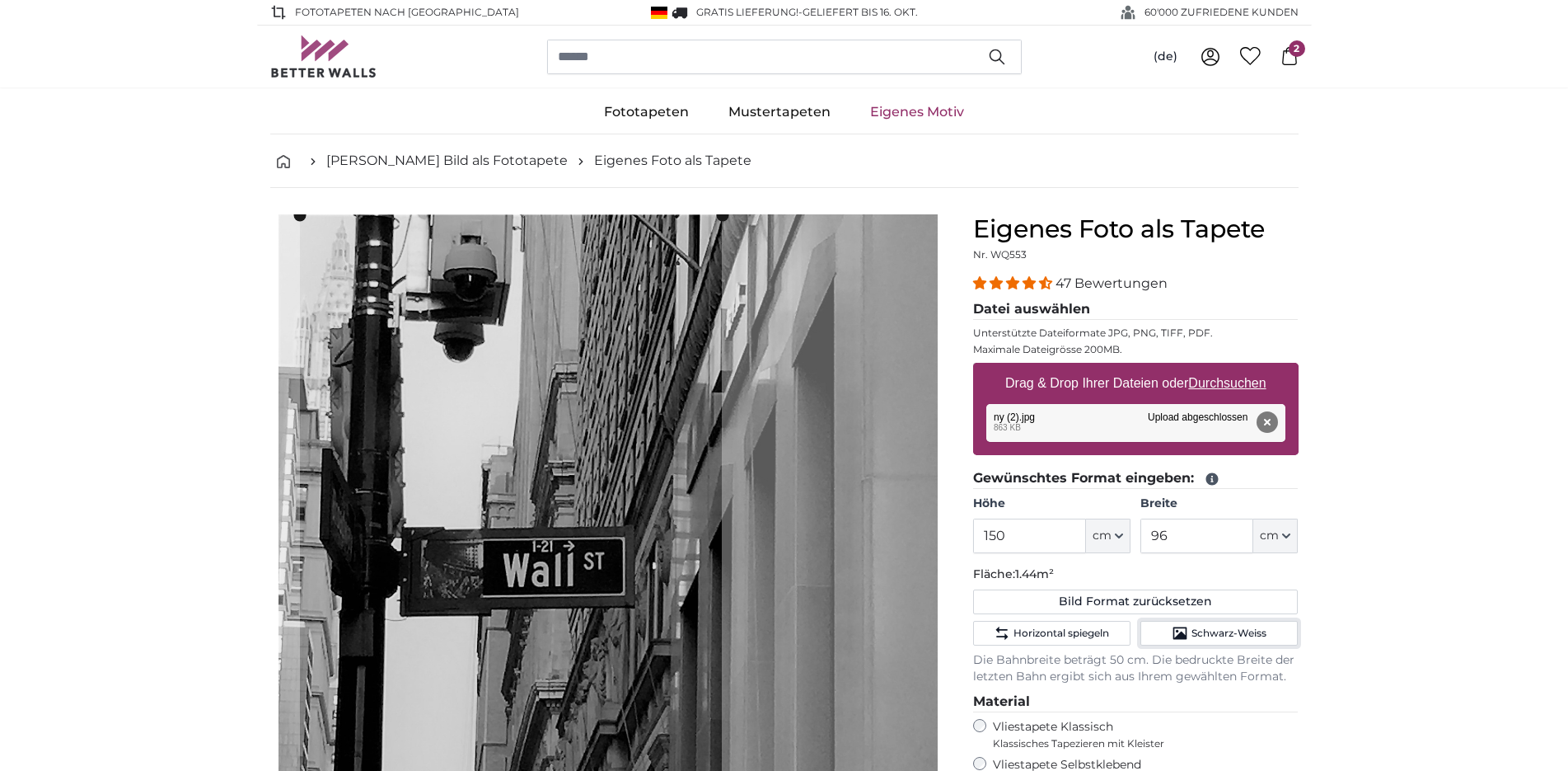
click at [604, 342] on cropper-handle at bounding box center [511, 544] width 422 height 659
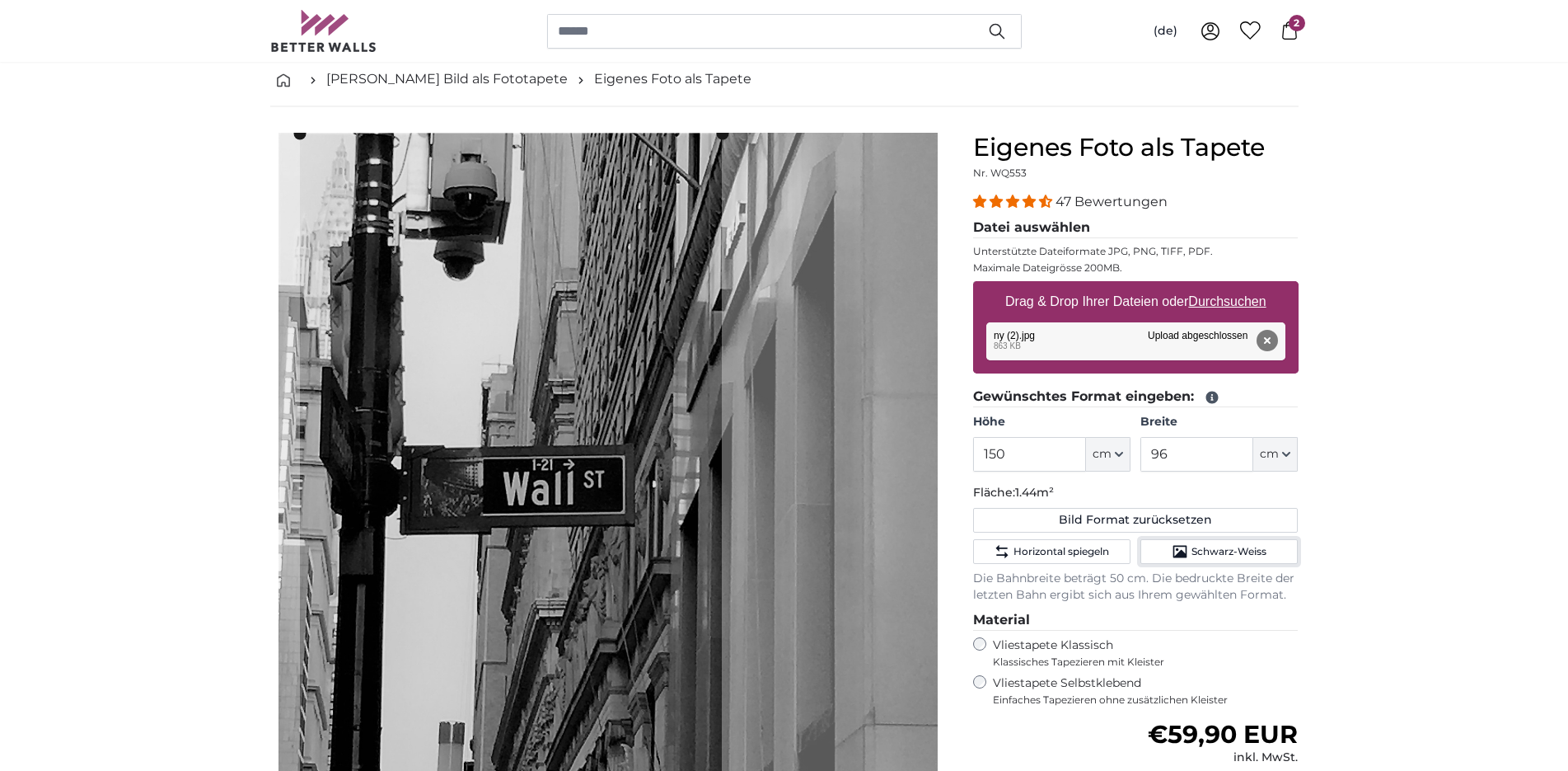
scroll to position [168, 0]
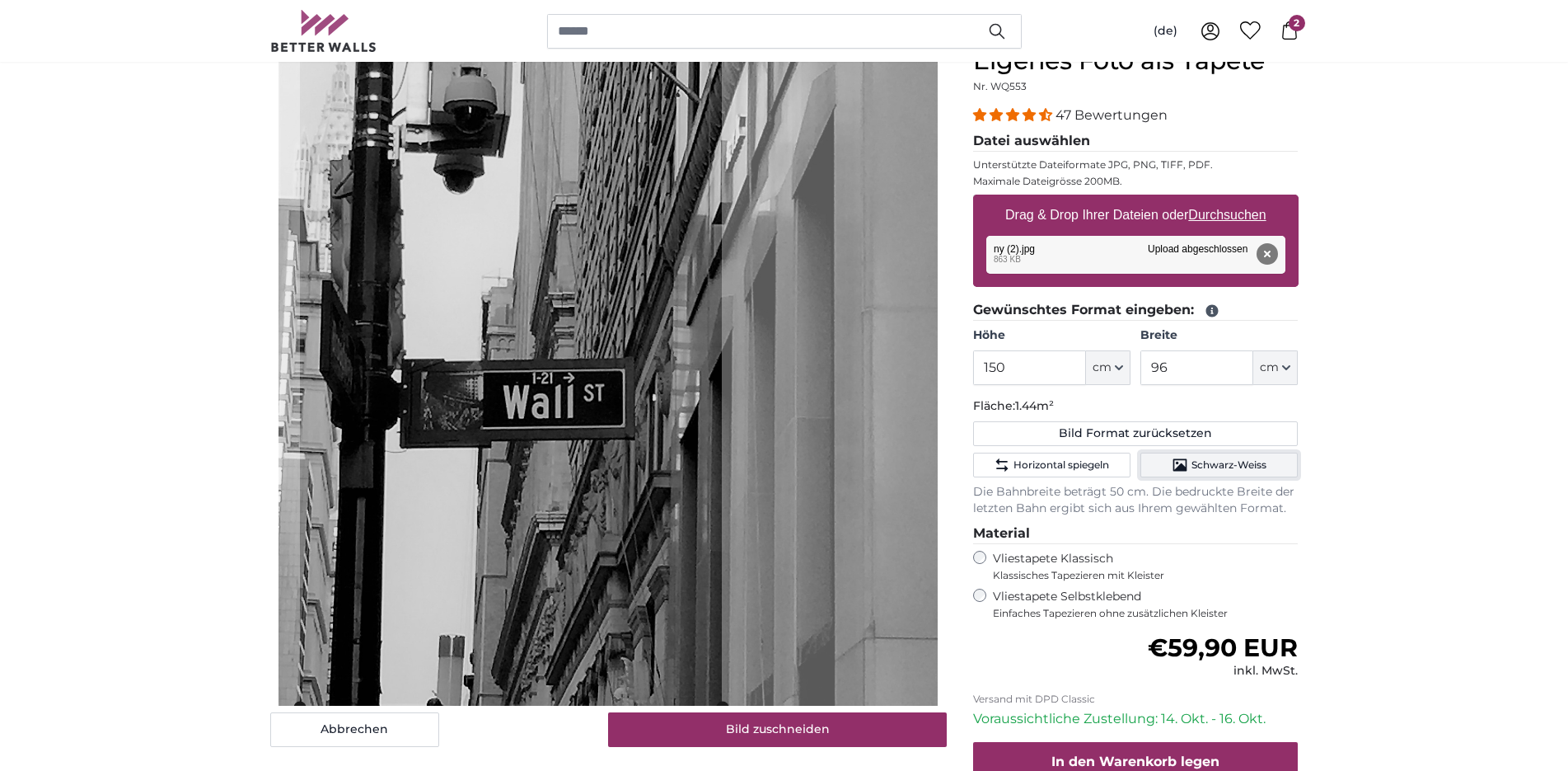
click at [1210, 463] on span "Schwarz-Weiss" at bounding box center [1229, 465] width 75 height 13
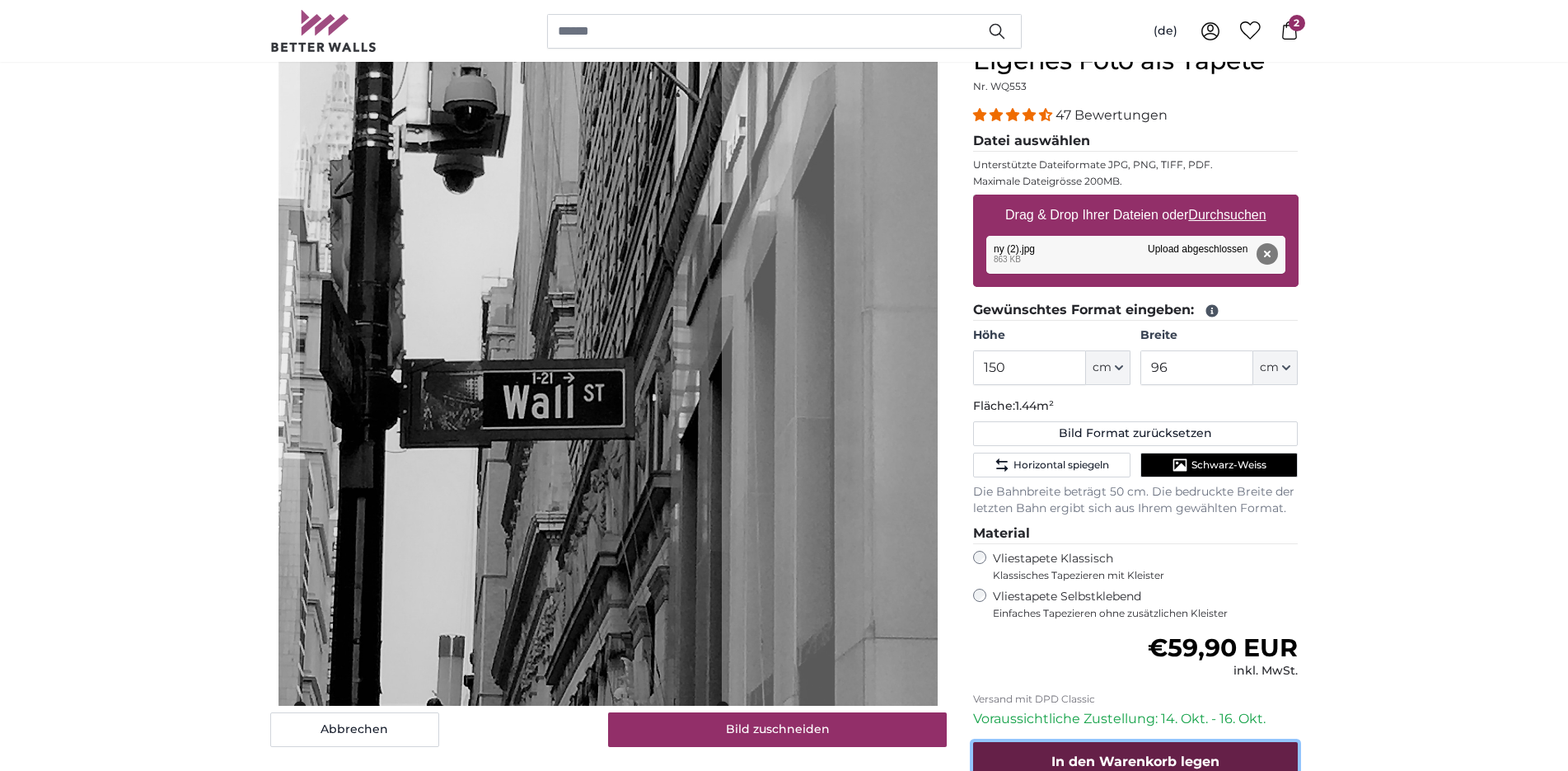
click at [1231, 754] on button "In den Warenkorb legen" at bounding box center [1136, 761] width 326 height 40
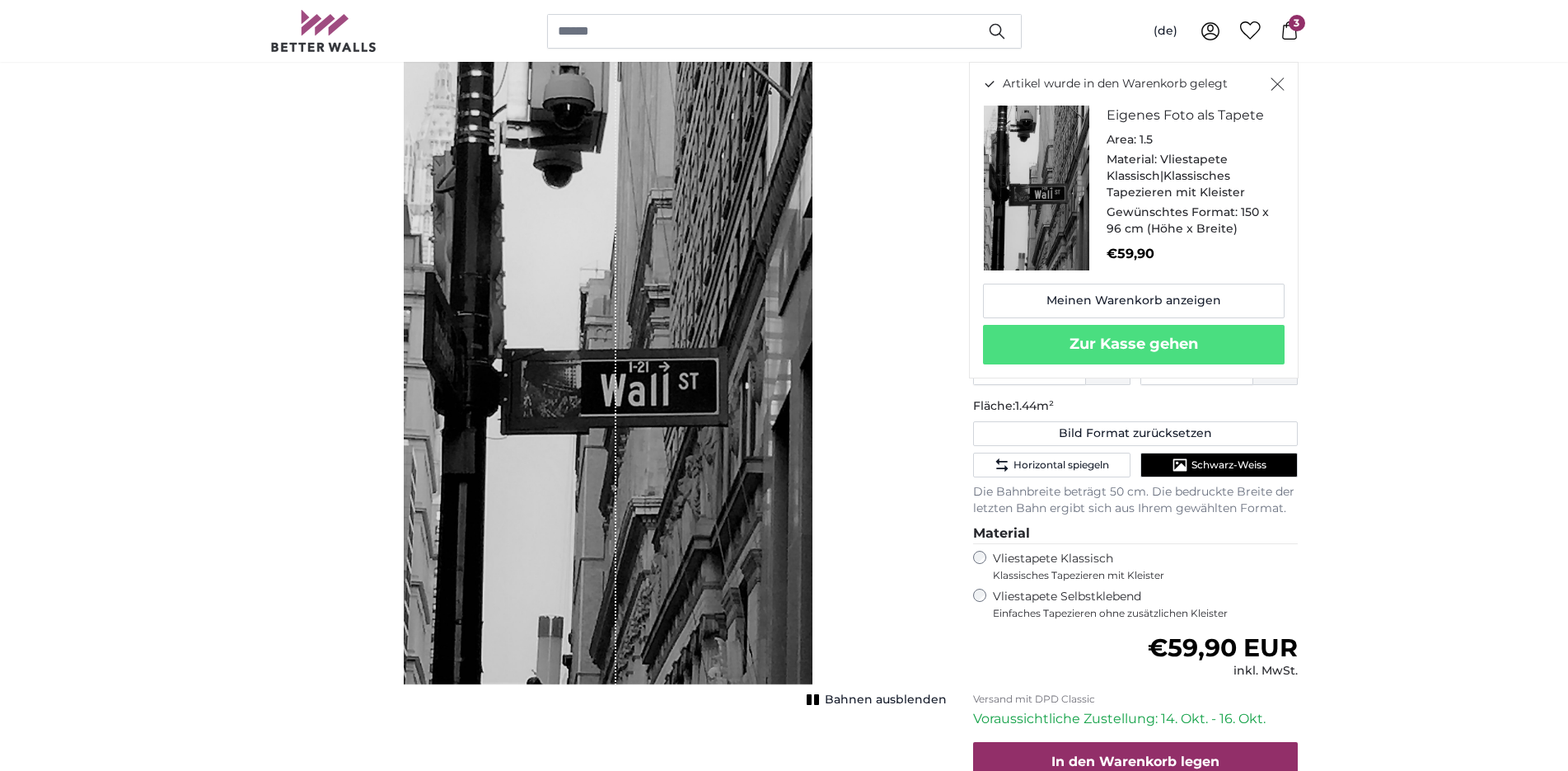
click at [812, 701] on rect "1 of 1" at bounding box center [810, 699] width 5 height 11
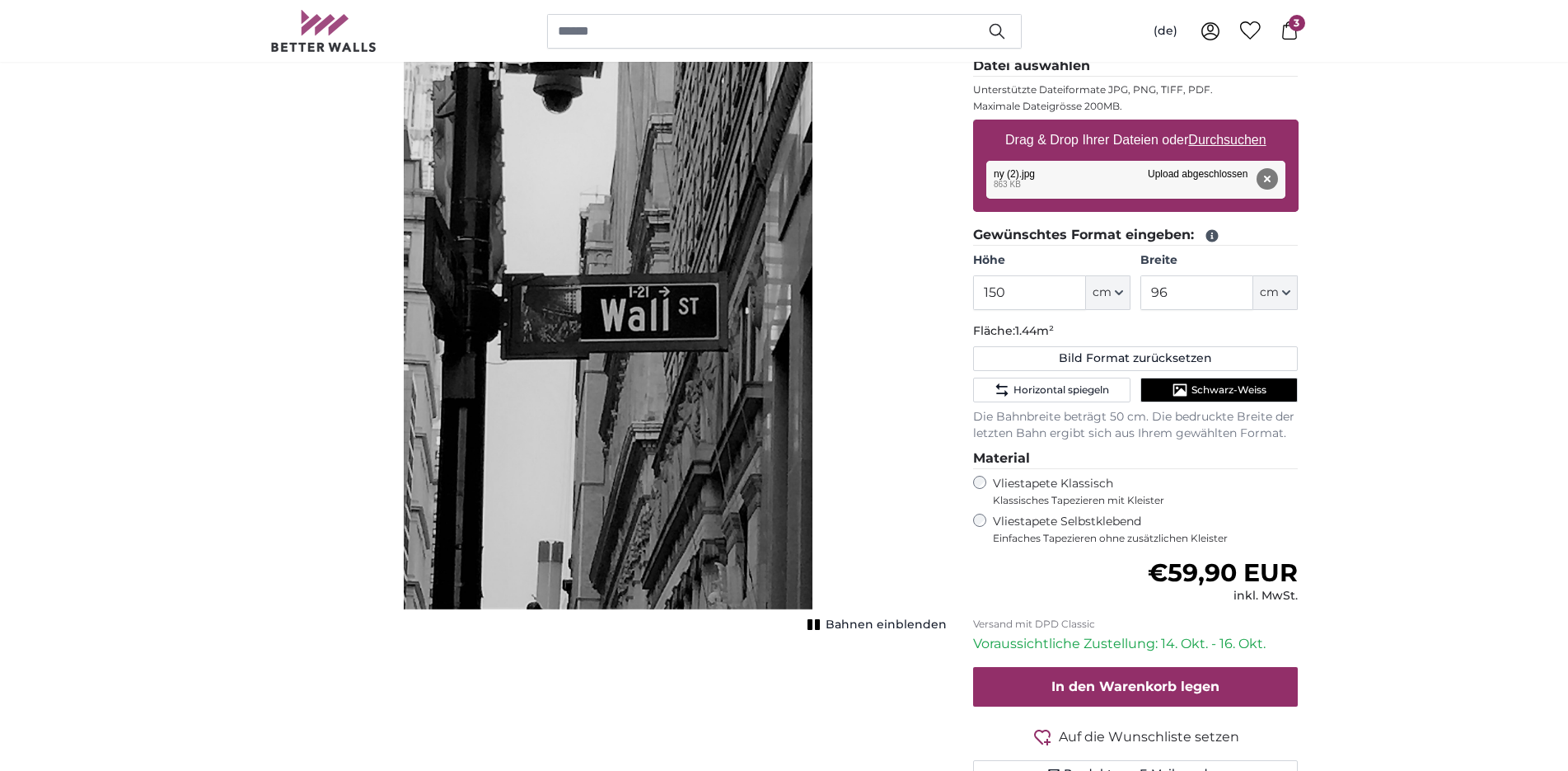
scroll to position [252, 0]
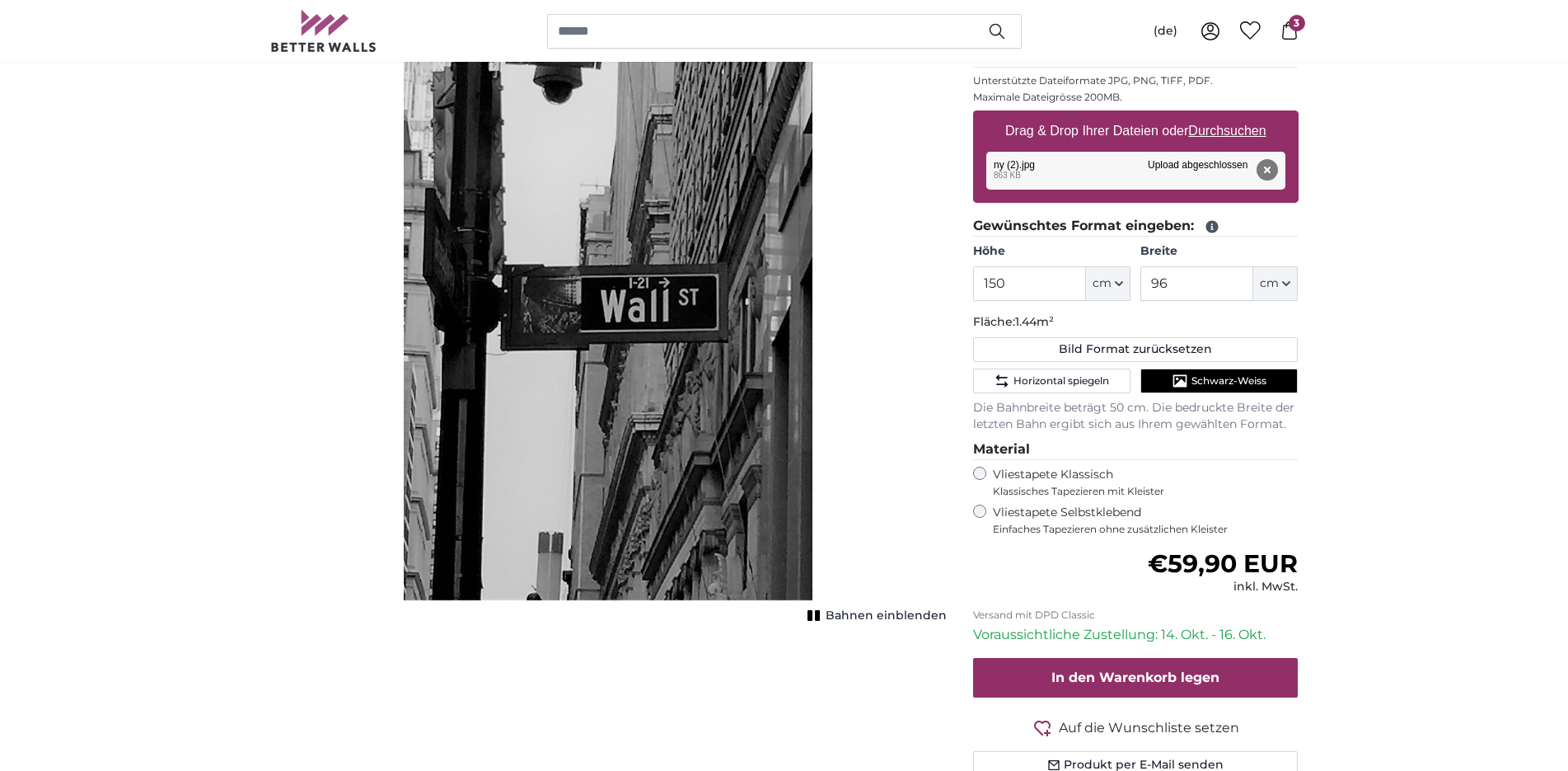
click at [876, 620] on span "Bahnen einblenden" at bounding box center [886, 616] width 121 height 17
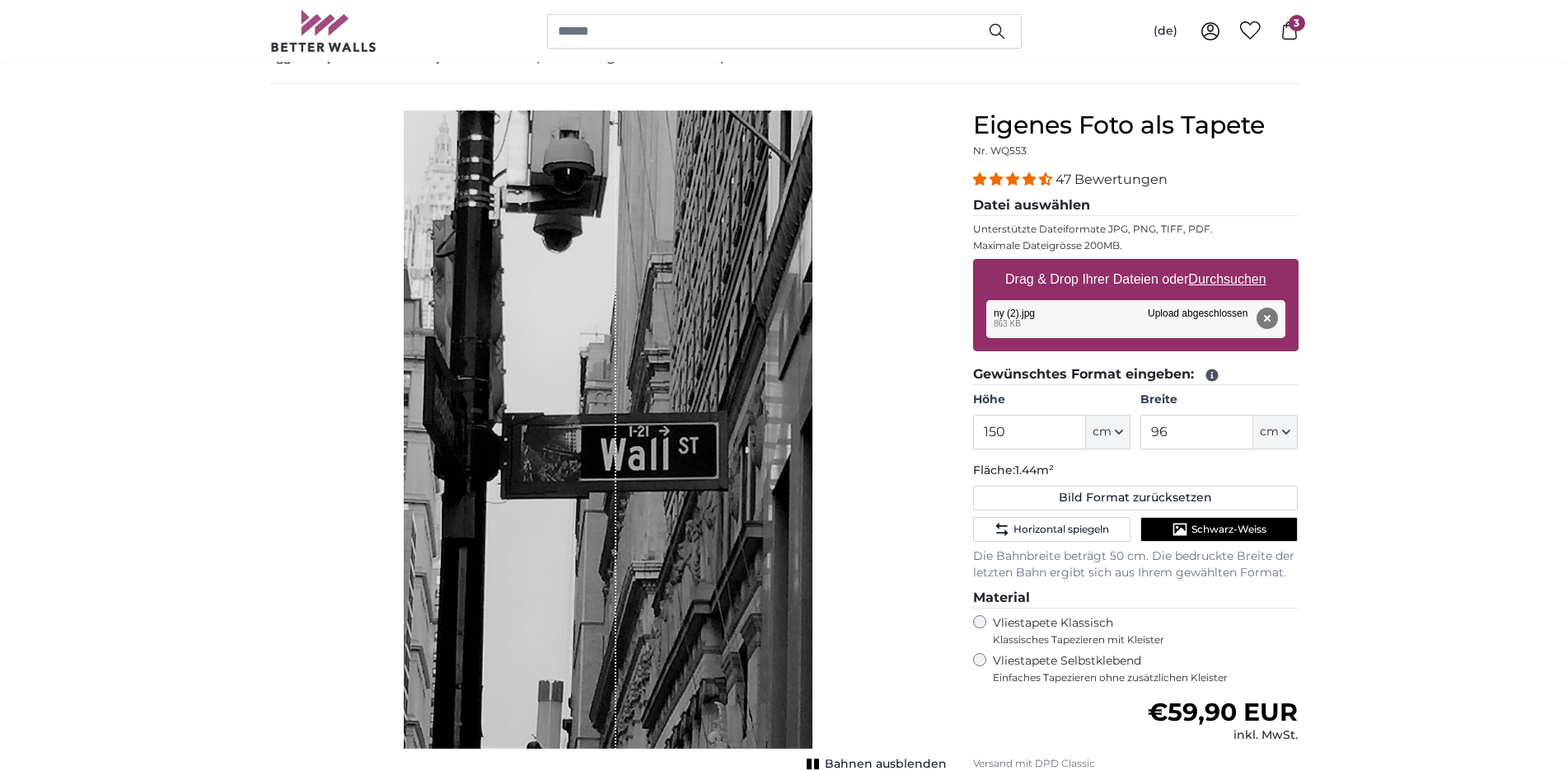
scroll to position [84, 0]
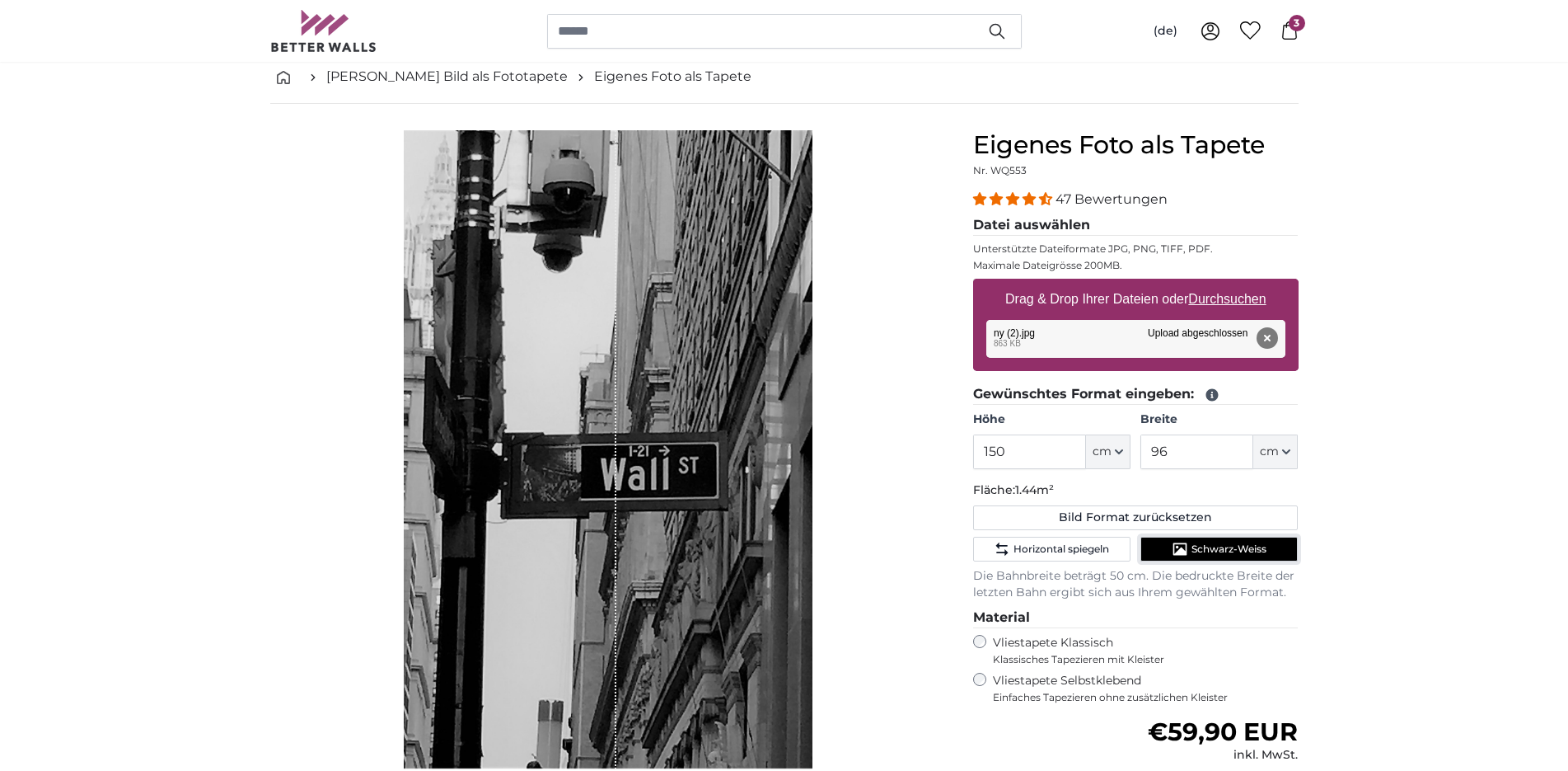
click at [1254, 548] on span "Schwarz-Weiss" at bounding box center [1229, 549] width 75 height 13
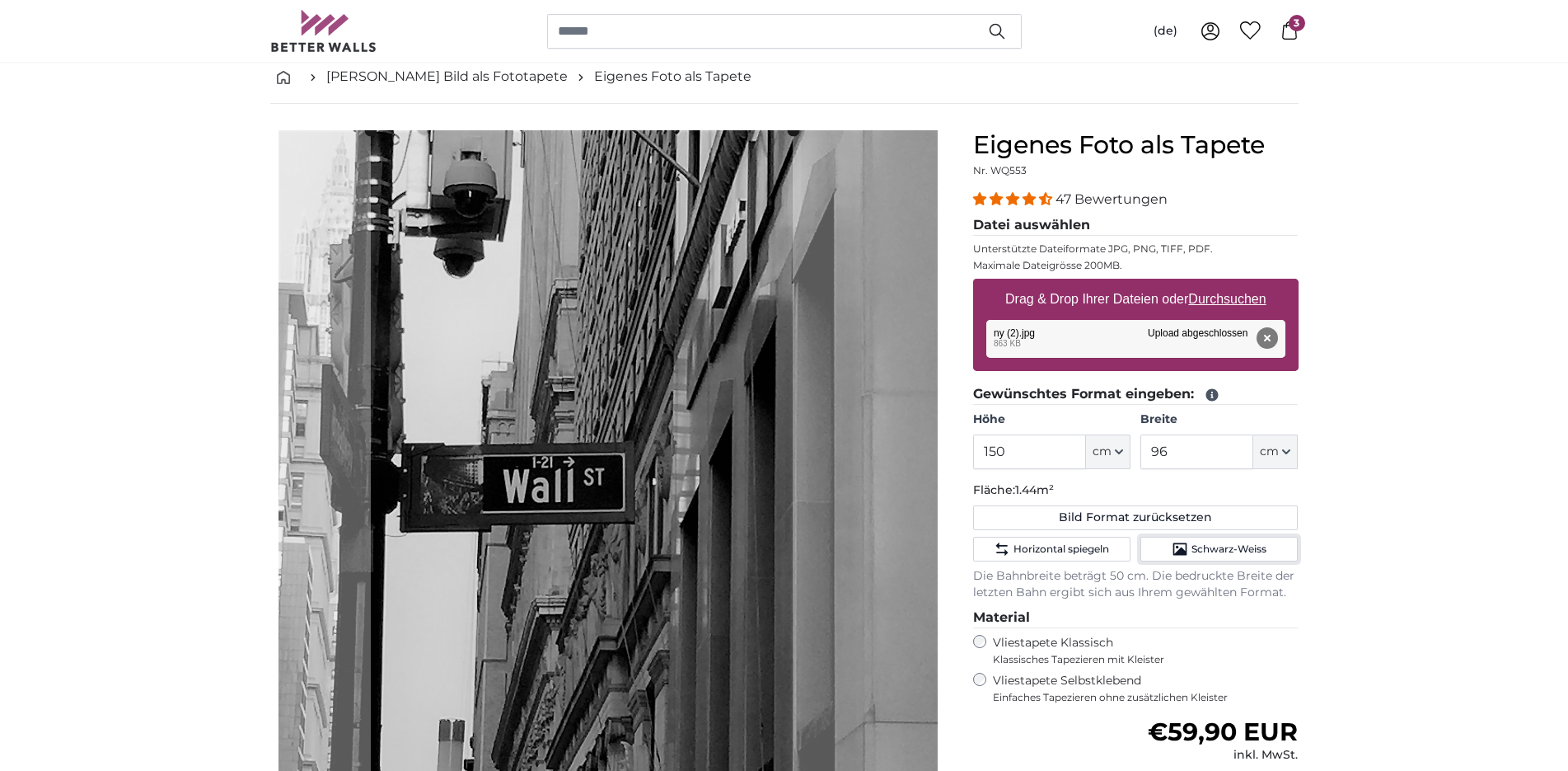
click at [488, 453] on cropper-handle at bounding box center [582, 460] width 422 height 659
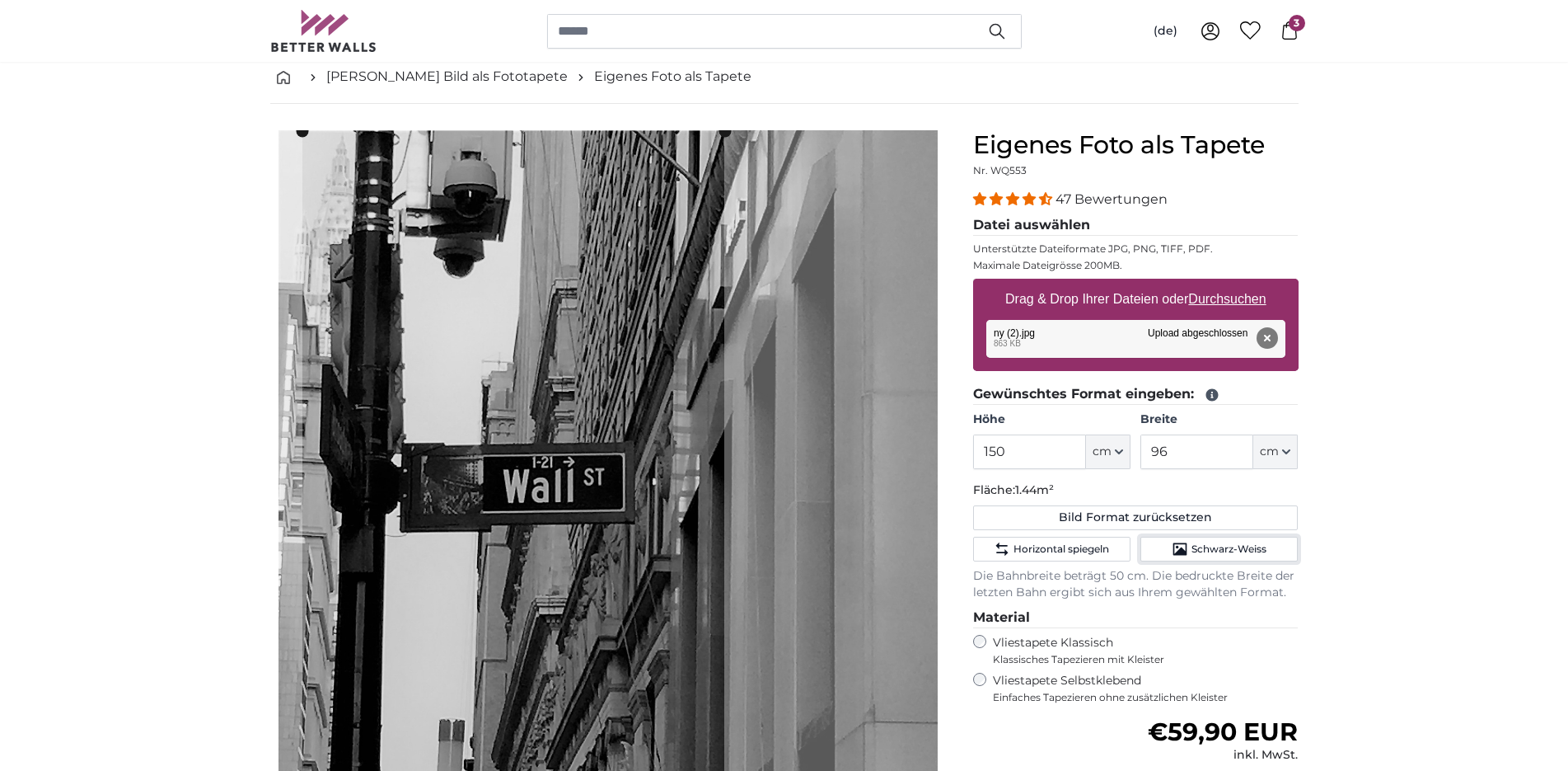
click at [446, 511] on cropper-handle at bounding box center [513, 461] width 422 height 659
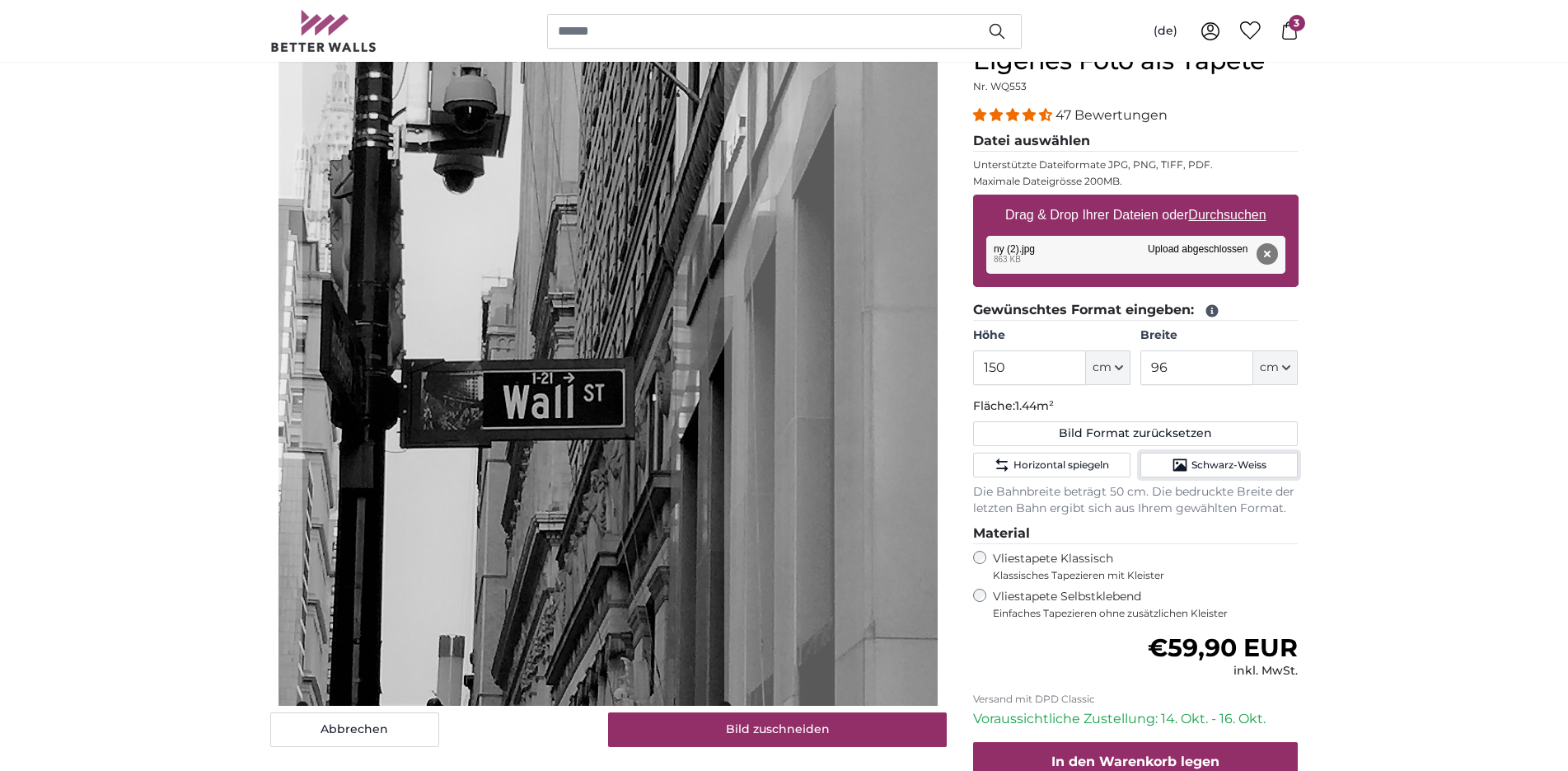
scroll to position [252, 0]
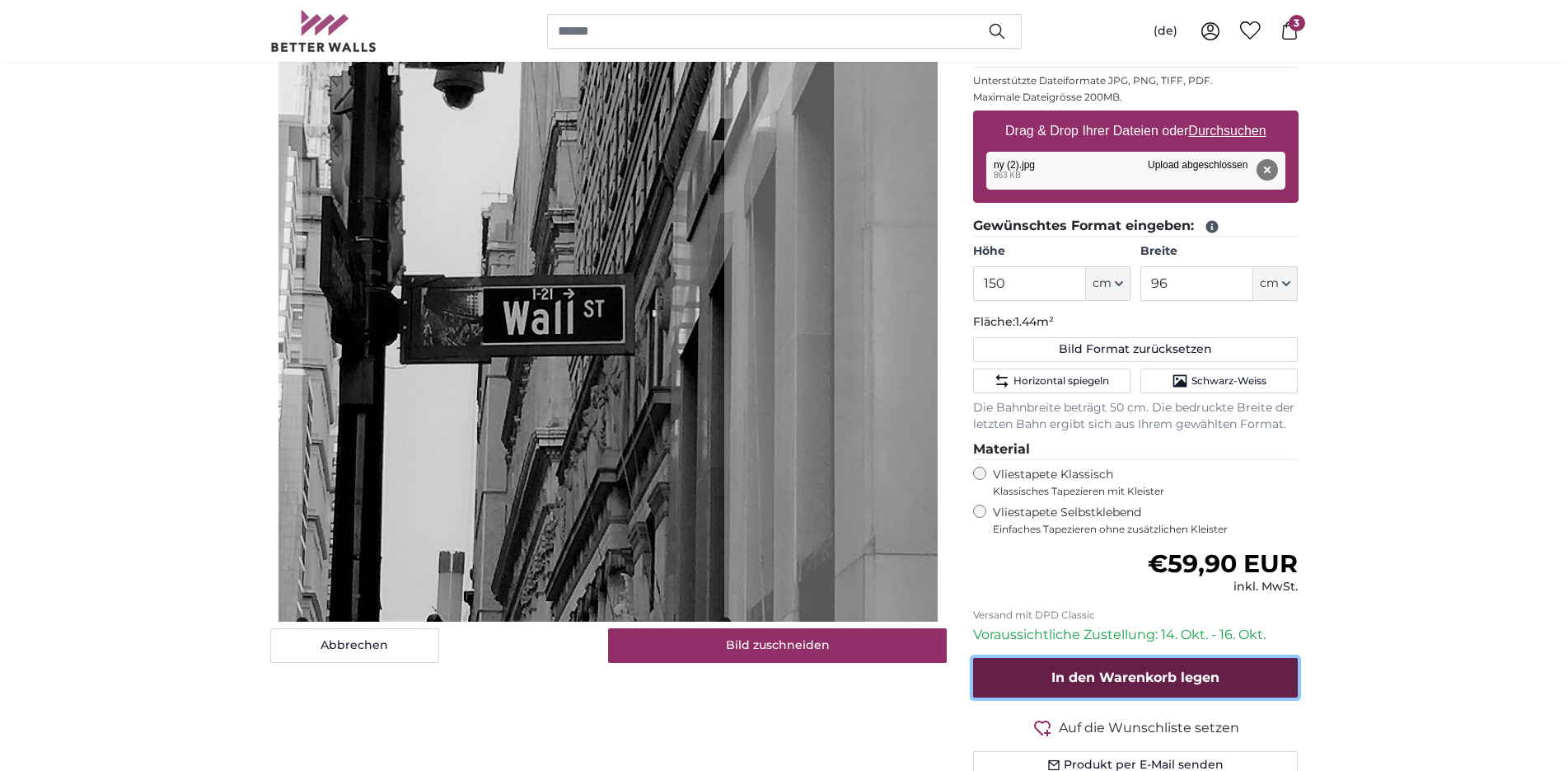
click at [1219, 672] on span "In den Warenkorb legen" at bounding box center [1135, 678] width 168 height 16
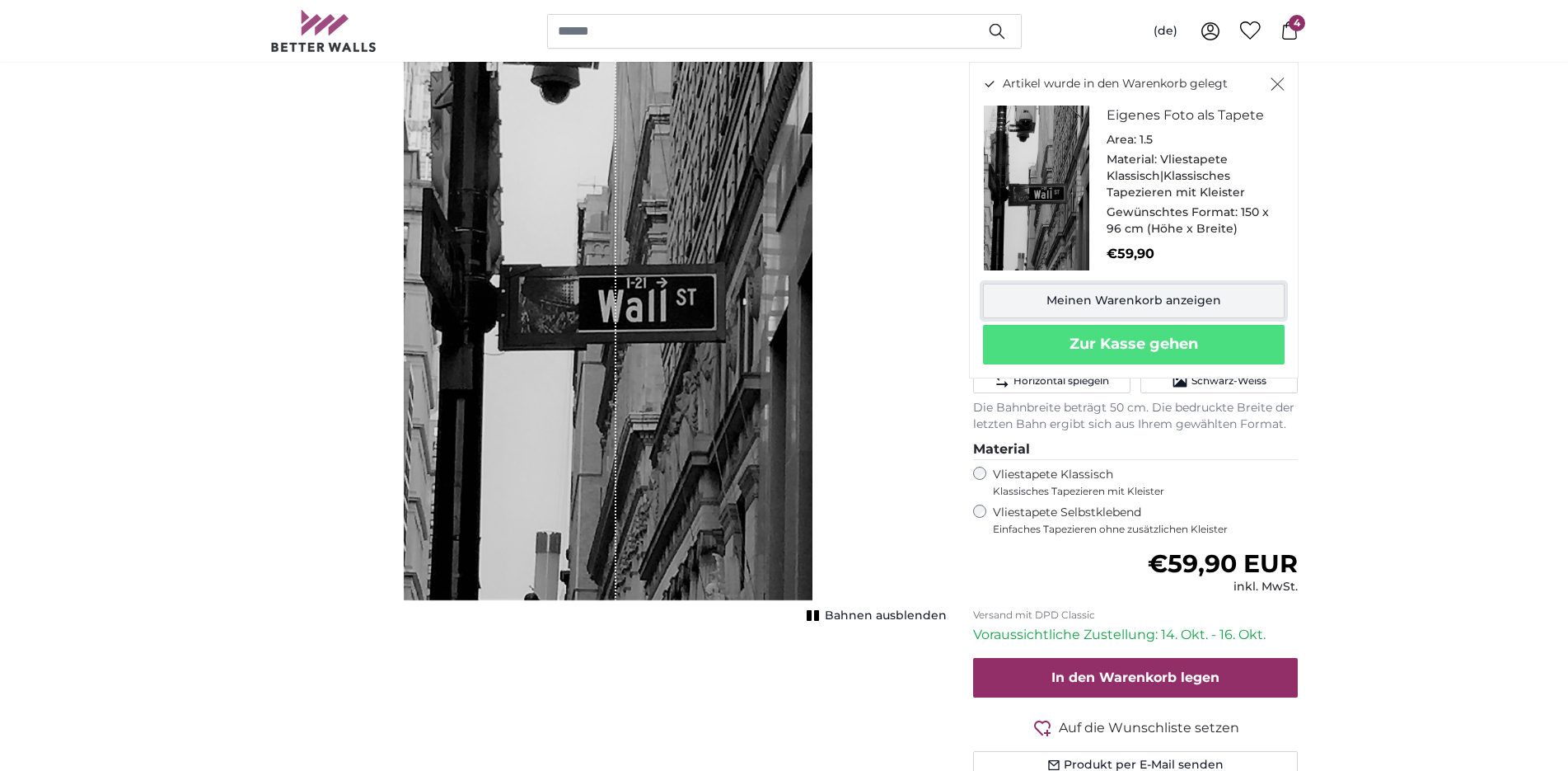
click at [1144, 304] on link "Meinen Warenkorb anzeigen" at bounding box center [1134, 300] width 302 height 35
